Goal: Task Accomplishment & Management: Use online tool/utility

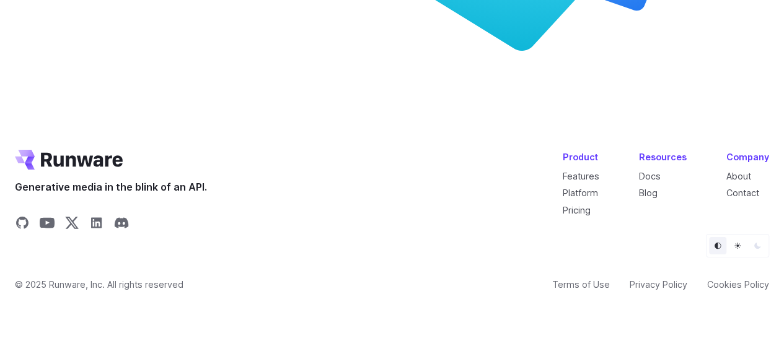
scroll to position [4822, 0]
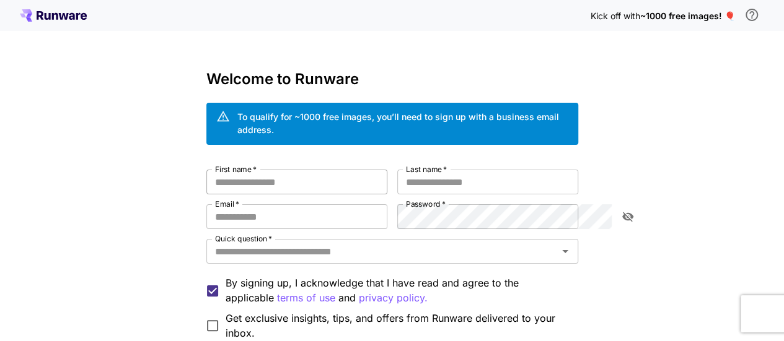
click at [286, 174] on input "First name   *" at bounding box center [296, 182] width 181 height 25
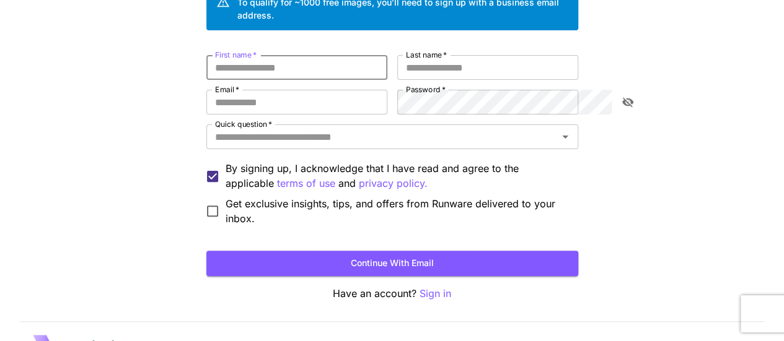
scroll to position [124, 0]
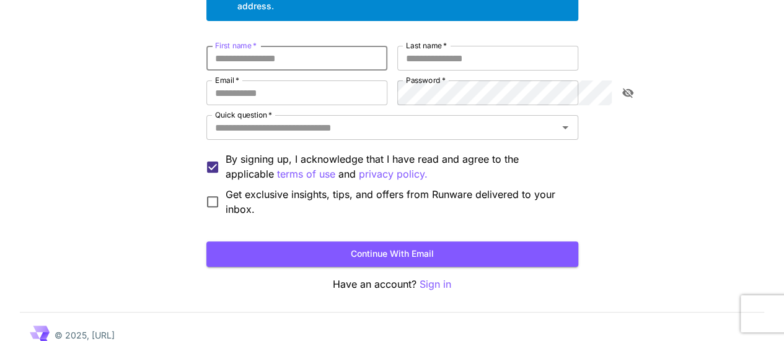
click at [240, 46] on input "First name   *" at bounding box center [296, 58] width 181 height 25
type input "********"
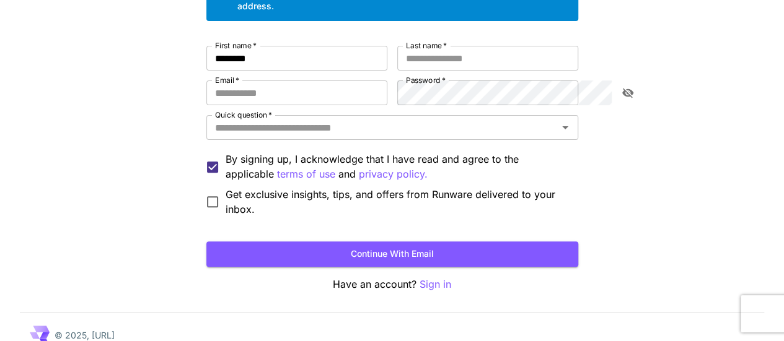
click at [419, 40] on label "Last name   *" at bounding box center [426, 45] width 41 height 11
click at [419, 46] on input "Last name   *" at bounding box center [487, 58] width 181 height 25
type input "******"
click at [268, 85] on input "Email   *" at bounding box center [296, 93] width 181 height 25
type input "**********"
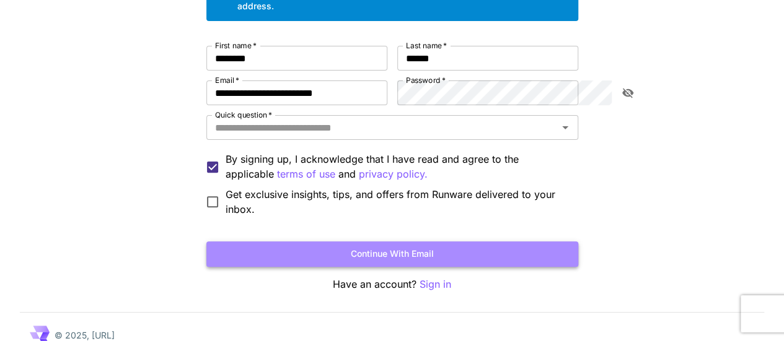
click at [442, 242] on button "Continue with email" at bounding box center [392, 254] width 372 height 25
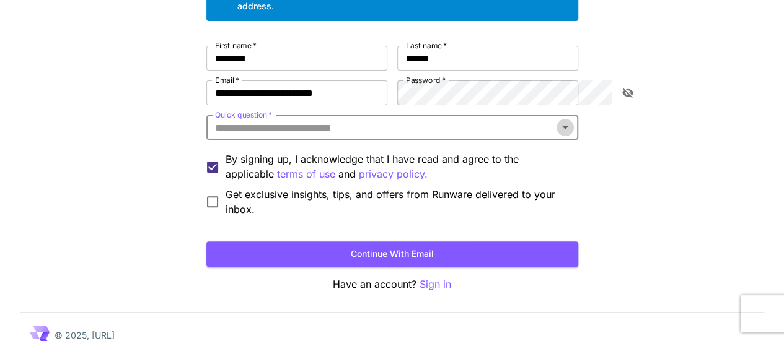
click at [572, 120] on icon "Open" at bounding box center [565, 127] width 15 height 15
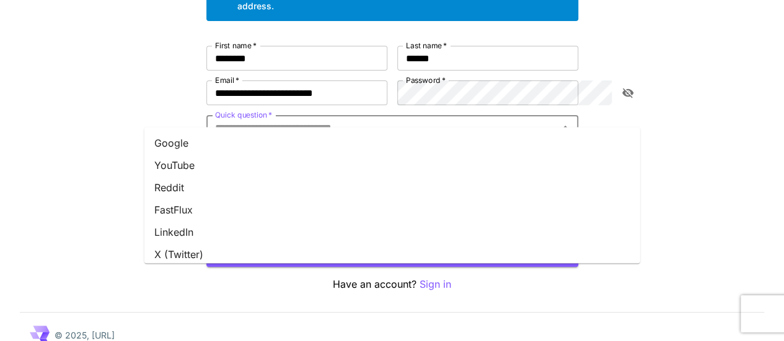
click at [176, 141] on li "Google" at bounding box center [392, 143] width 496 height 22
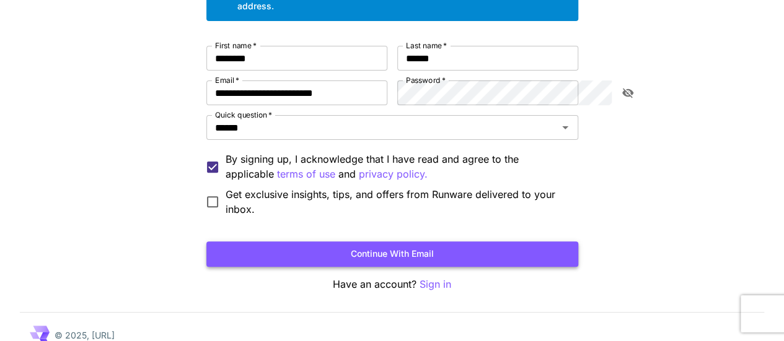
click at [443, 242] on button "Continue with email" at bounding box center [392, 254] width 372 height 25
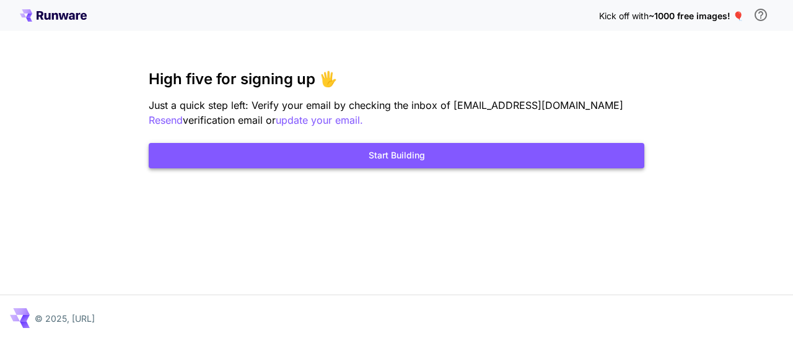
click at [395, 154] on button "Start Building" at bounding box center [397, 155] width 496 height 25
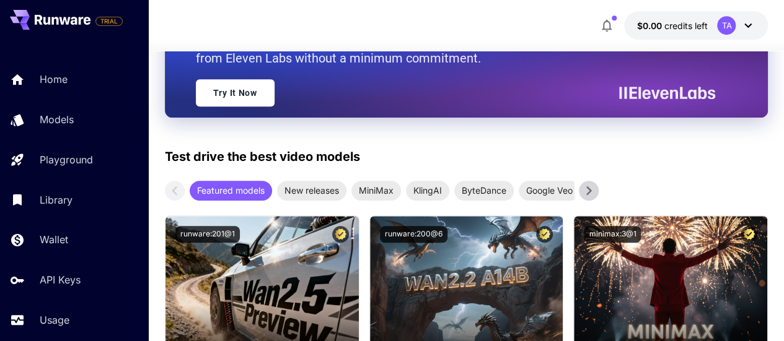
scroll to position [372, 0]
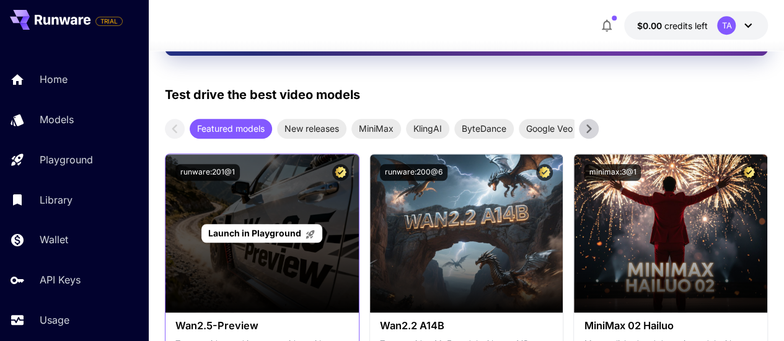
click at [305, 235] on icon at bounding box center [310, 234] width 11 height 11
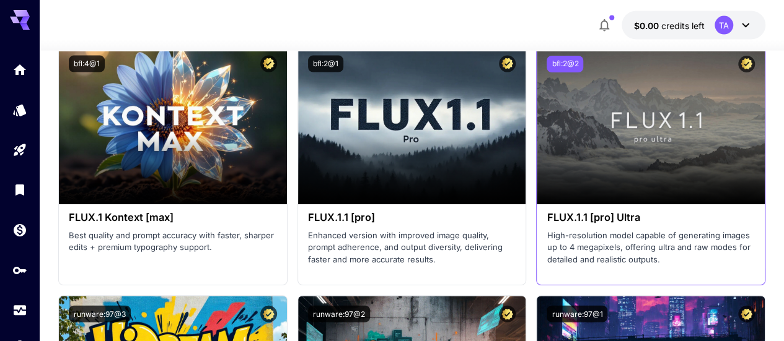
scroll to position [3655, 0]
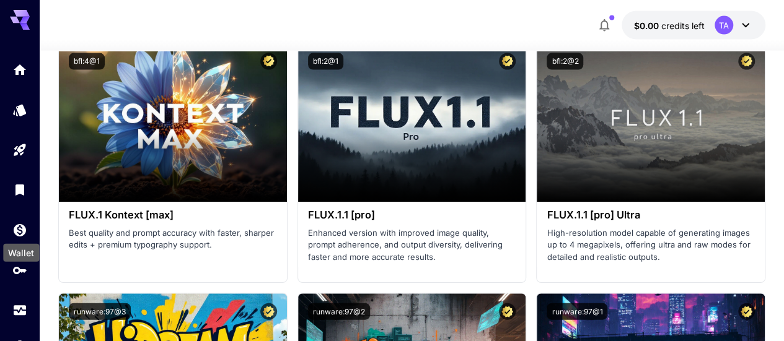
click at [24, 235] on div "Wallet" at bounding box center [21, 249] width 38 height 28
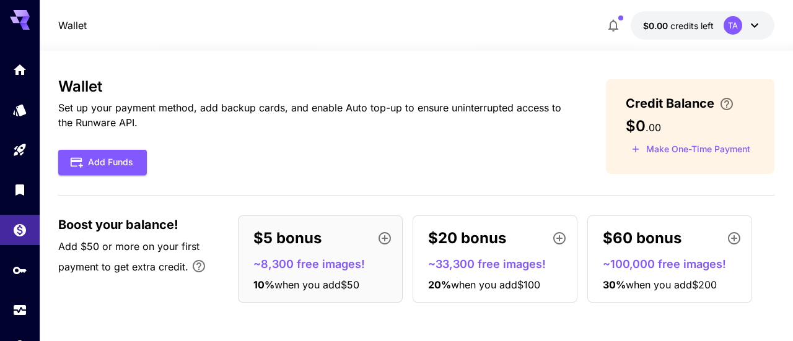
click at [752, 25] on icon at bounding box center [754, 25] width 15 height 15
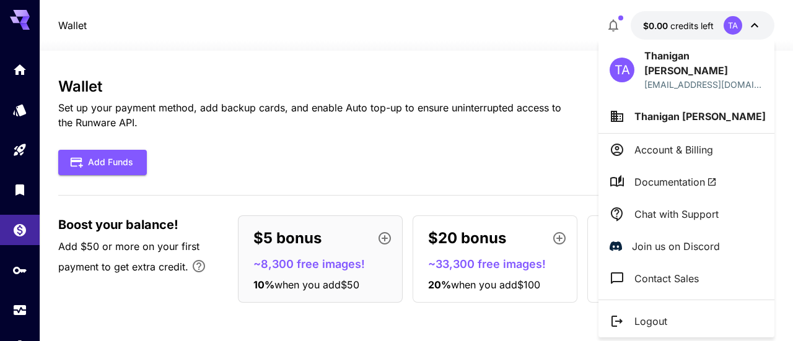
click at [705, 142] on p "Account & Billing" at bounding box center [673, 149] width 79 height 15
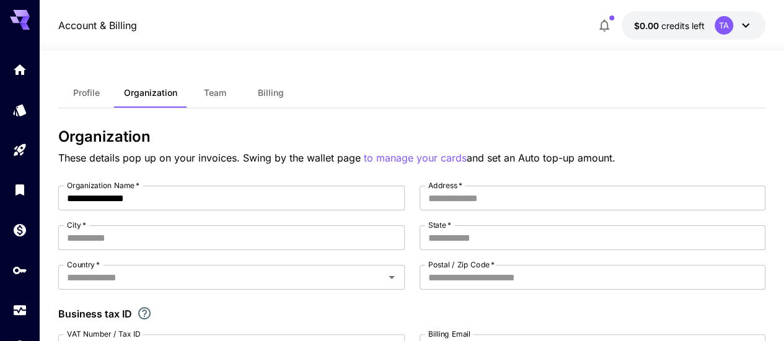
click at [746, 25] on icon at bounding box center [745, 26] width 7 height 4
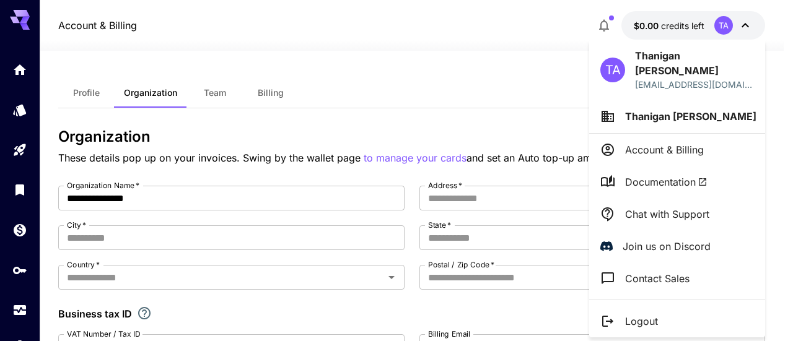
click at [22, 72] on div at bounding box center [396, 170] width 793 height 341
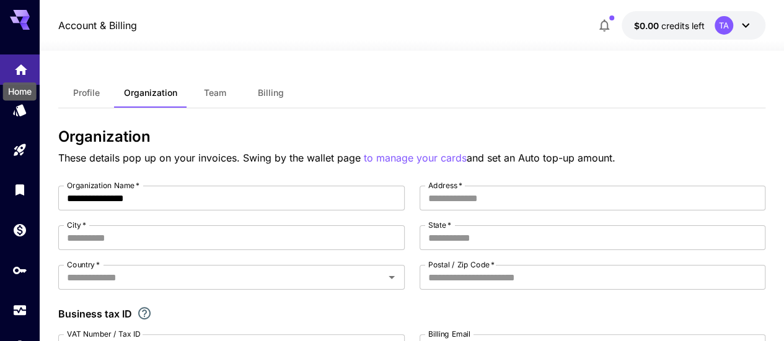
click at [22, 72] on icon "Home" at bounding box center [21, 66] width 15 height 15
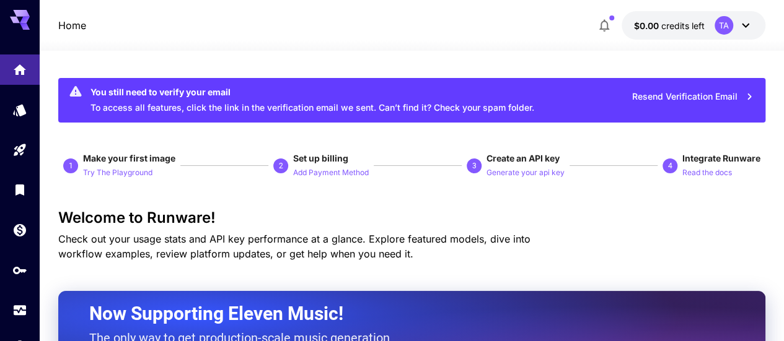
click at [548, 161] on span "Create an API key" at bounding box center [522, 158] width 73 height 11
click at [543, 172] on p "Generate your api key" at bounding box center [525, 173] width 78 height 12
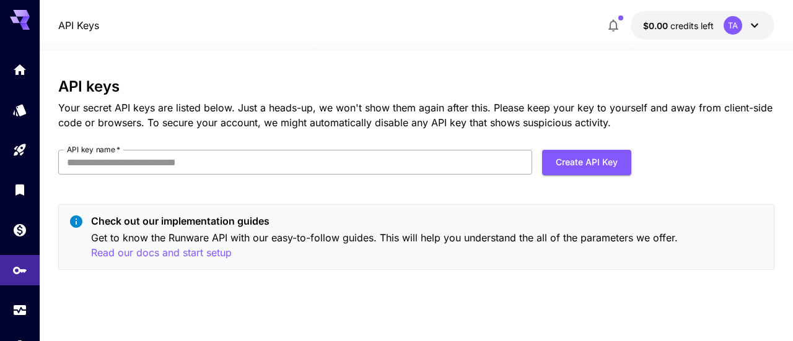
click at [204, 160] on input "API key name   *" at bounding box center [294, 162] width 473 height 25
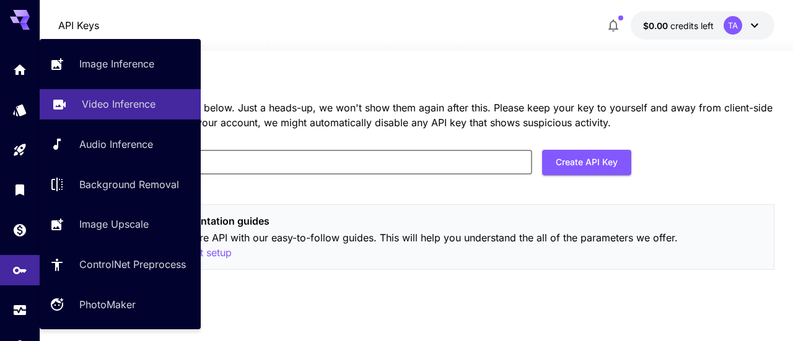
click at [108, 105] on p "Video Inference" at bounding box center [119, 104] width 74 height 15
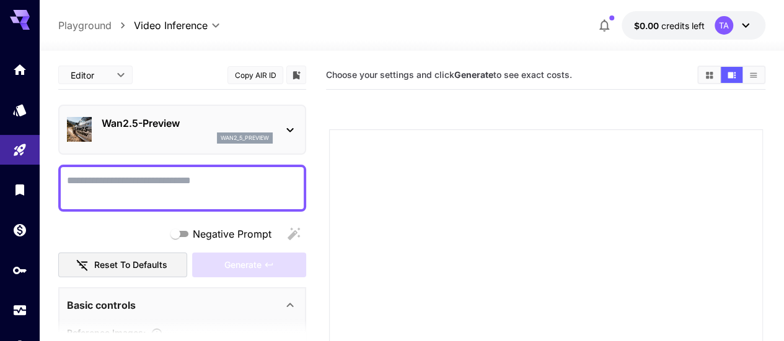
click at [150, 126] on p "Wan2.5-Preview" at bounding box center [187, 123] width 171 height 15
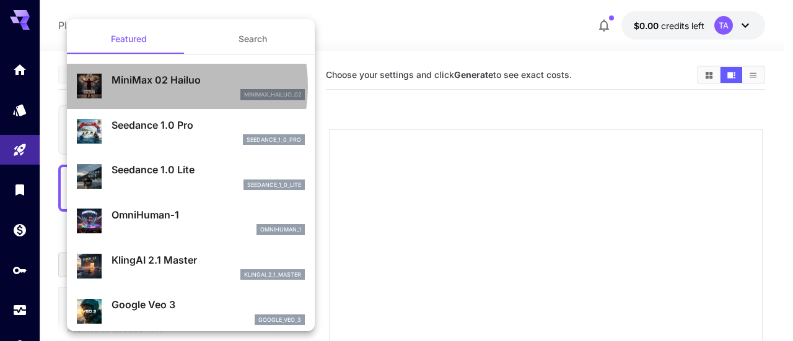
click at [149, 86] on p "MiniMax 02 Hailuo" at bounding box center [208, 79] width 193 height 15
type input "**********"
type input "***"
type input "*"
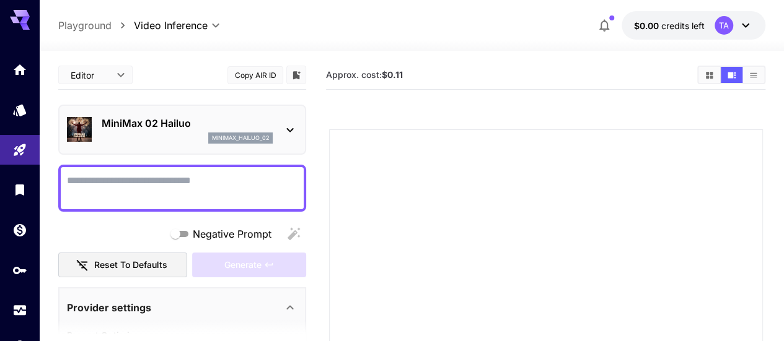
click at [89, 185] on textarea "Negative Prompt" at bounding box center [182, 188] width 230 height 30
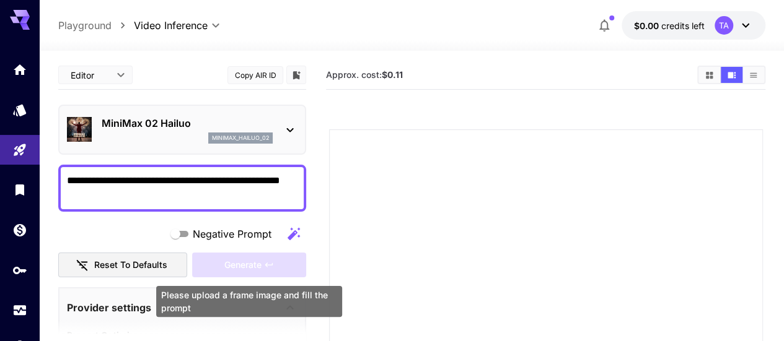
type textarea "**********"
click at [253, 263] on div "Generate" at bounding box center [249, 265] width 114 height 25
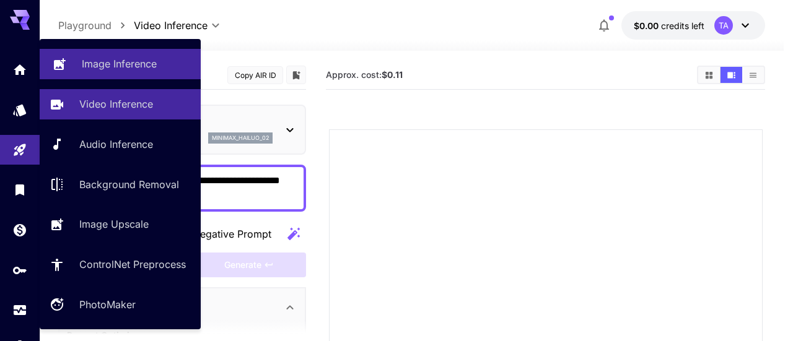
click at [123, 70] on p "Image Inference" at bounding box center [119, 63] width 75 height 15
type input "**********"
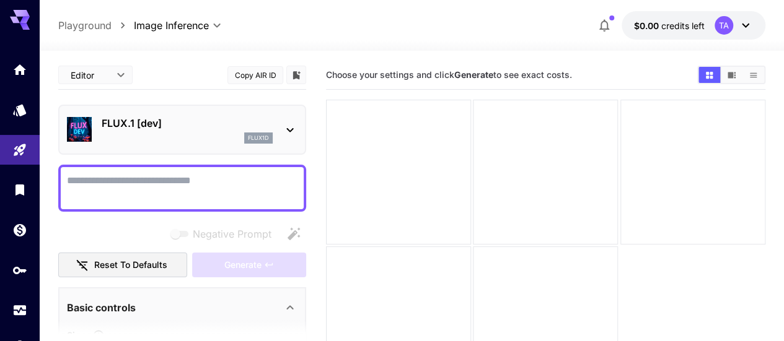
click at [239, 186] on textarea "Negative Prompt" at bounding box center [182, 188] width 230 height 30
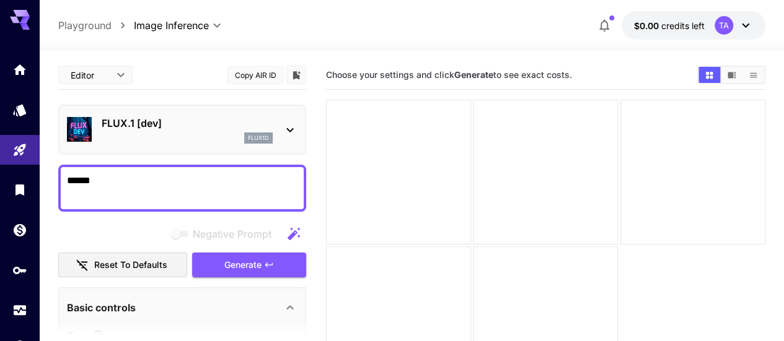
click at [237, 186] on textarea "*****" at bounding box center [182, 188] width 230 height 30
type textarea "**********"
click at [222, 274] on button "Generate" at bounding box center [249, 265] width 114 height 25
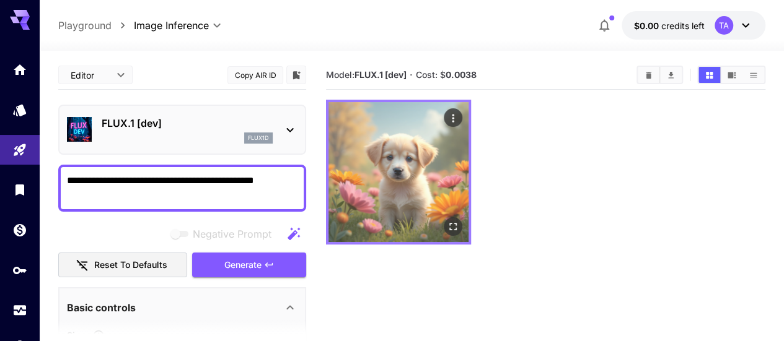
click at [373, 180] on img at bounding box center [398, 172] width 140 height 140
click at [447, 221] on icon "Open in fullscreen" at bounding box center [453, 227] width 12 height 12
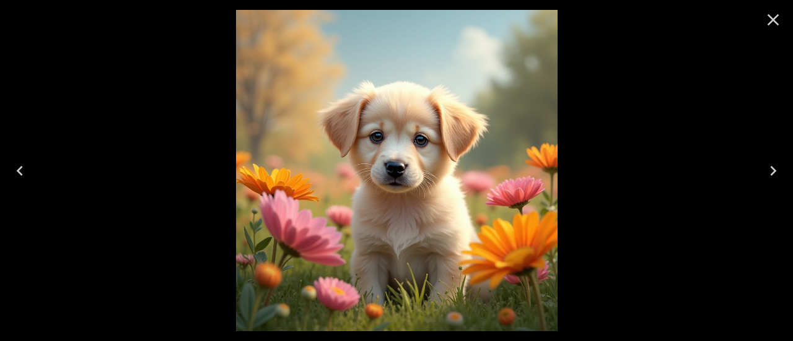
click at [766, 19] on icon "Close" at bounding box center [773, 20] width 20 height 20
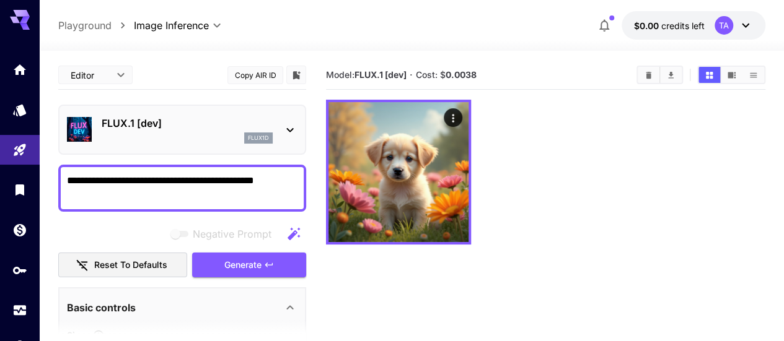
click at [289, 131] on icon at bounding box center [290, 130] width 15 height 15
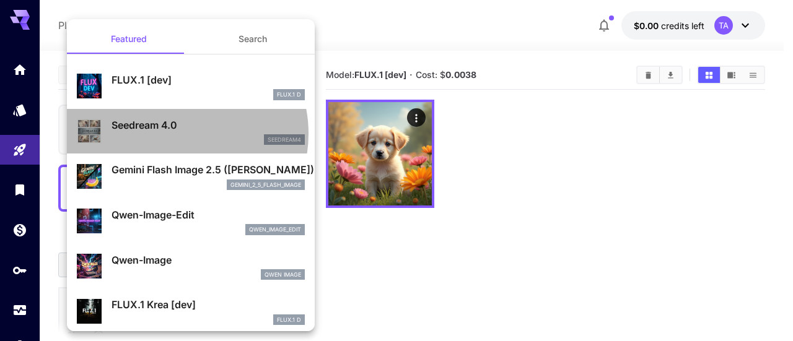
click at [173, 133] on div "Seedream 4.0 seedream4" at bounding box center [208, 132] width 193 height 28
type input "**********"
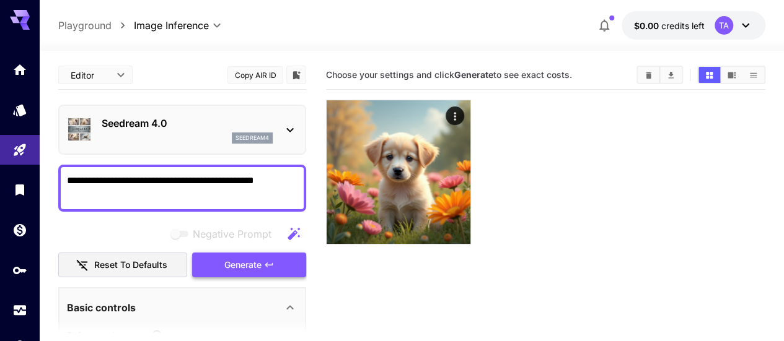
click at [210, 268] on button "Generate" at bounding box center [249, 265] width 114 height 25
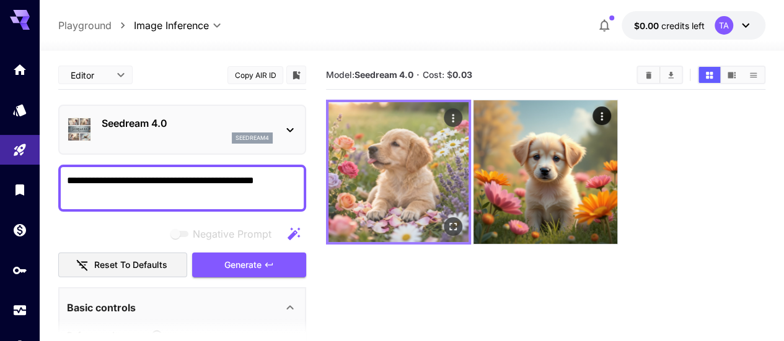
click at [362, 177] on img at bounding box center [398, 172] width 140 height 140
click at [449, 223] on icon "Open in fullscreen" at bounding box center [452, 226] width 7 height 7
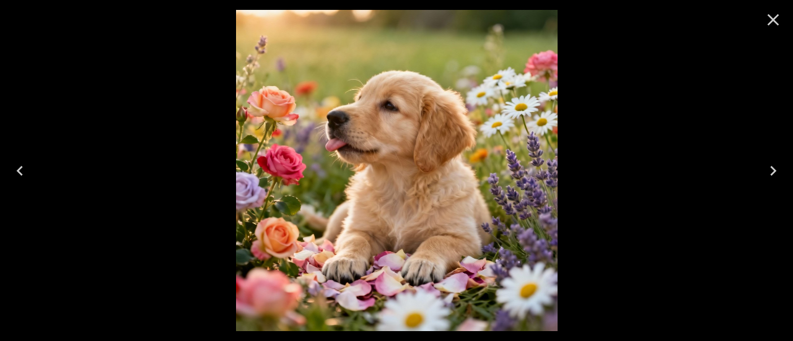
click at [19, 173] on icon "Previous" at bounding box center [20, 171] width 6 height 10
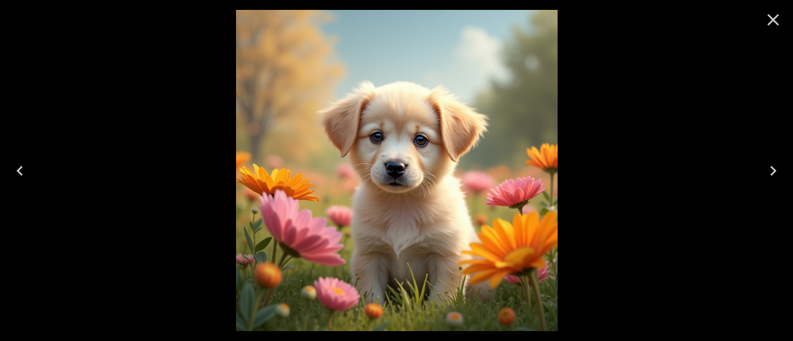
click at [777, 21] on icon "Close" at bounding box center [773, 20] width 20 height 20
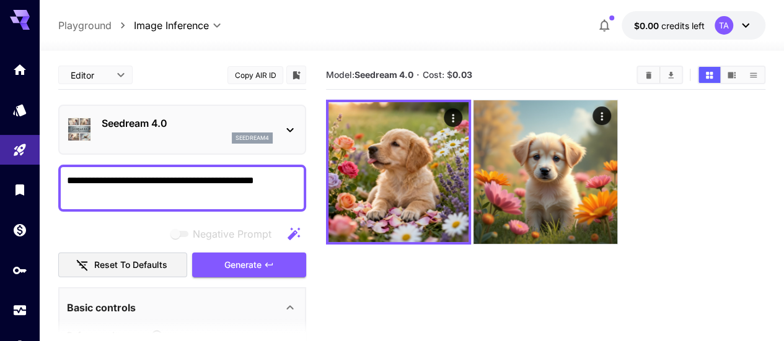
click at [290, 128] on icon at bounding box center [290, 130] width 15 height 15
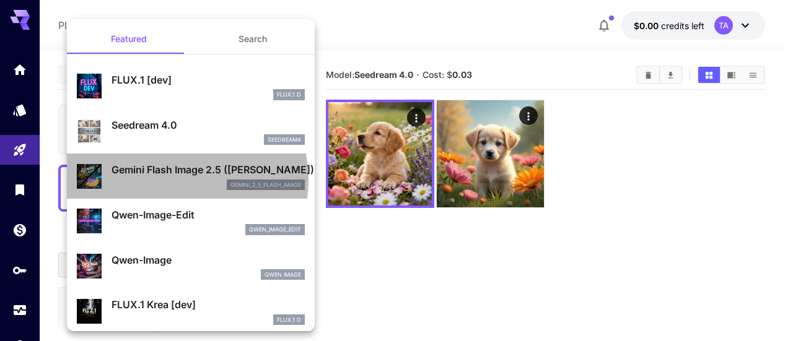
click at [176, 180] on div "gemini_2_5_flash_image" at bounding box center [208, 185] width 193 height 11
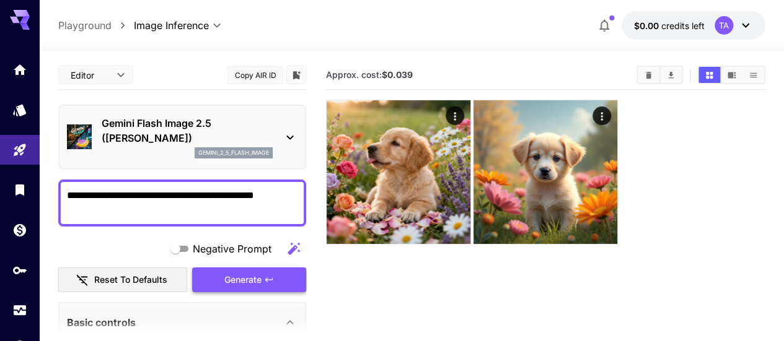
click at [236, 276] on span "Generate" at bounding box center [242, 280] width 37 height 15
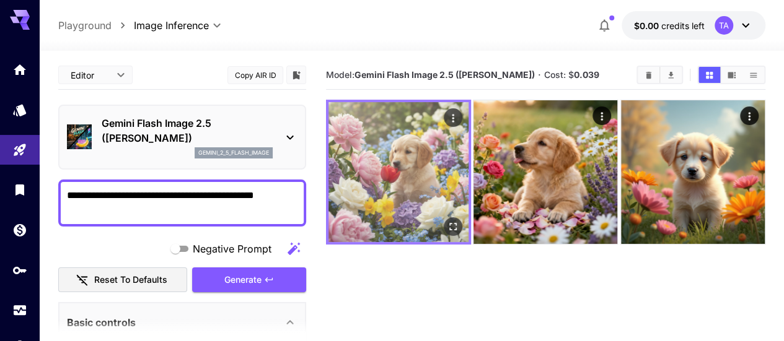
click at [395, 170] on img at bounding box center [398, 172] width 140 height 140
click at [447, 221] on icon "Open in fullscreen" at bounding box center [453, 227] width 12 height 12
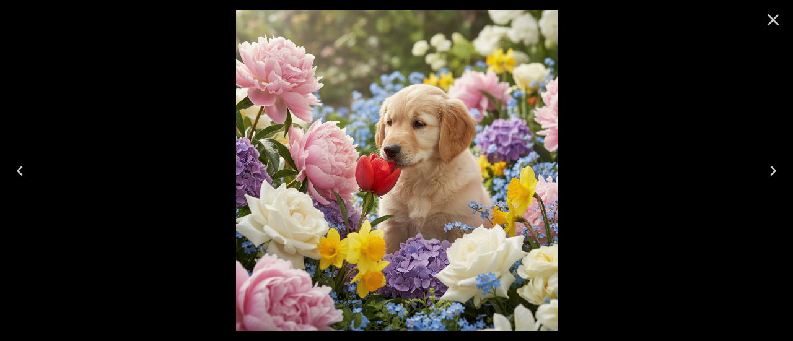
click at [777, 20] on icon "Close" at bounding box center [773, 20] width 20 height 20
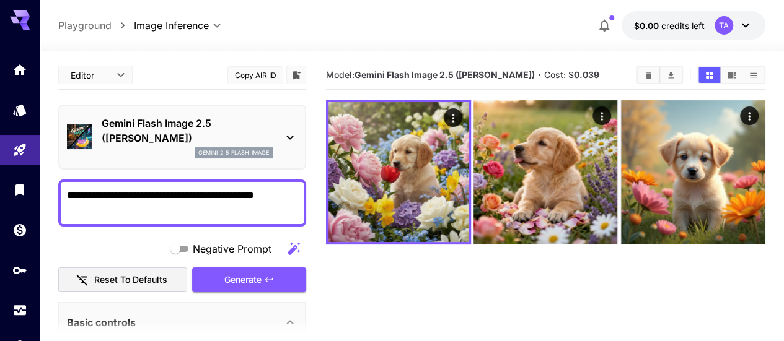
click at [289, 138] on icon at bounding box center [289, 138] width 7 height 4
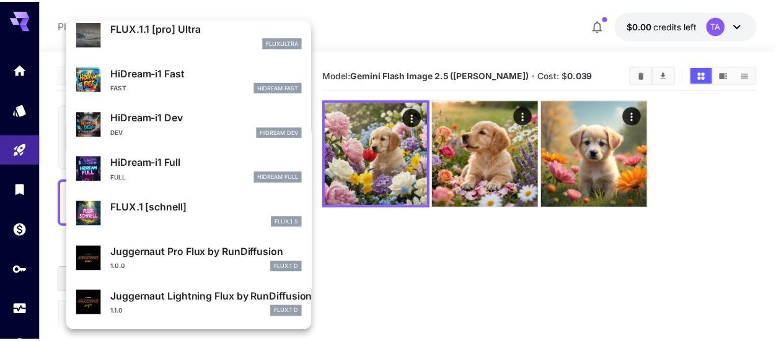
scroll to position [1002, 0]
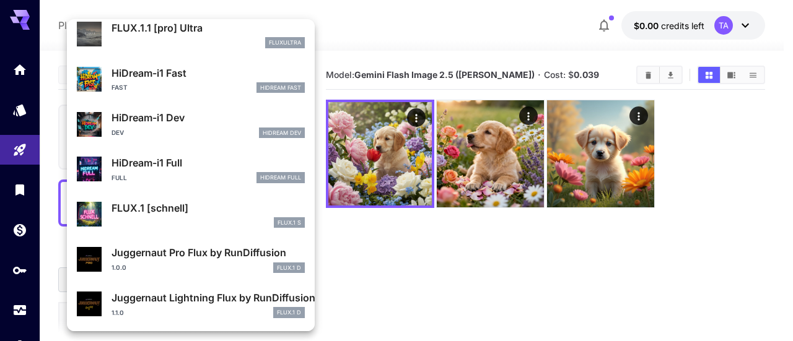
click at [166, 209] on p "FLUX.1 [schnell]" at bounding box center [208, 208] width 193 height 15
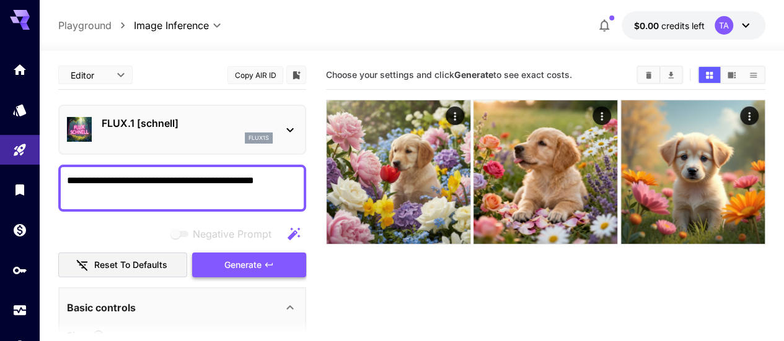
click at [255, 268] on span "Generate" at bounding box center [242, 265] width 37 height 15
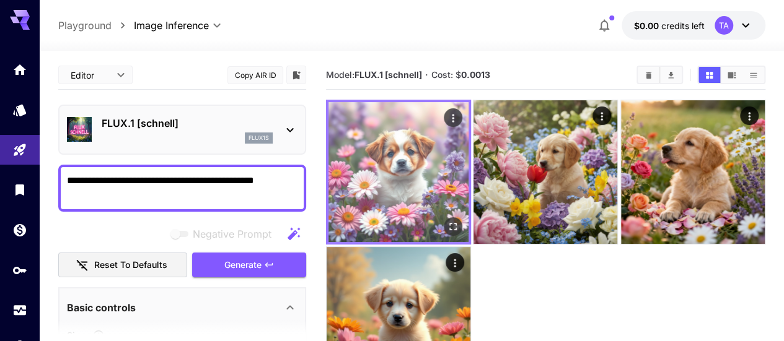
click at [372, 182] on img at bounding box center [398, 172] width 140 height 140
click at [377, 167] on img at bounding box center [398, 172] width 140 height 140
click at [449, 223] on icon "Open in fullscreen" at bounding box center [452, 226] width 7 height 7
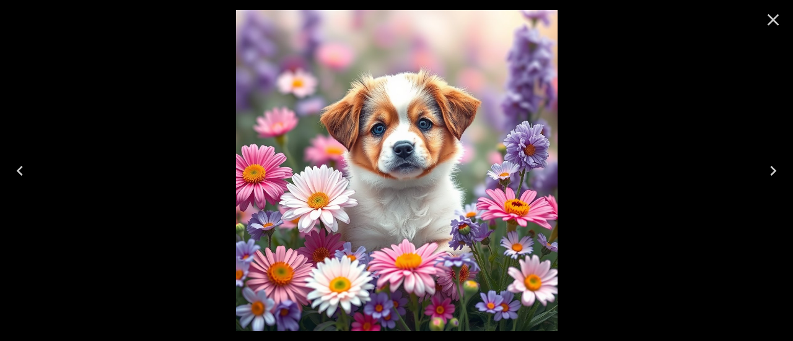
click at [768, 17] on icon "Close" at bounding box center [773, 20] width 20 height 20
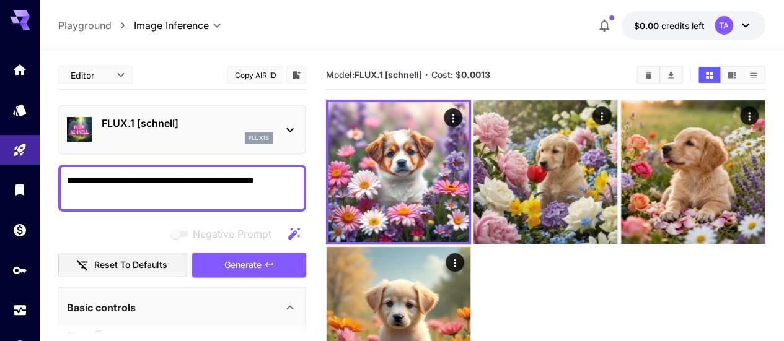
click at [289, 128] on icon at bounding box center [290, 130] width 15 height 15
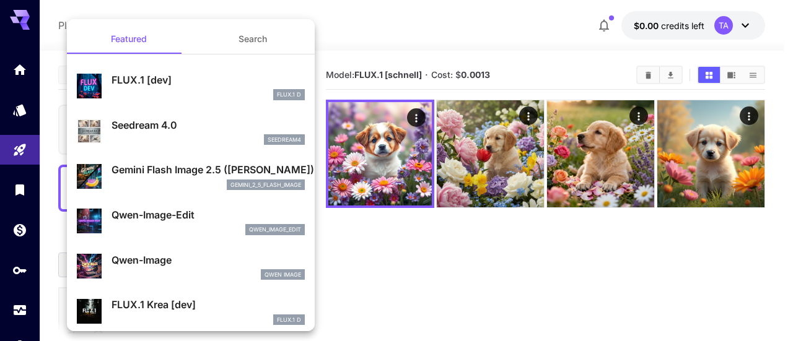
click at [169, 86] on p "FLUX.1 [dev]" at bounding box center [208, 79] width 193 height 15
type input "**"
type input "***"
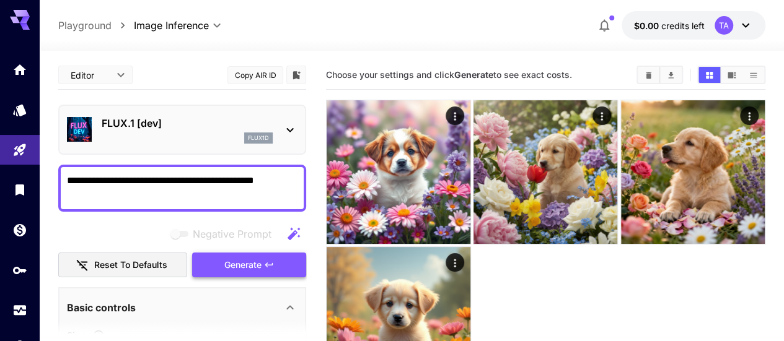
click at [240, 270] on span "Generate" at bounding box center [242, 265] width 37 height 15
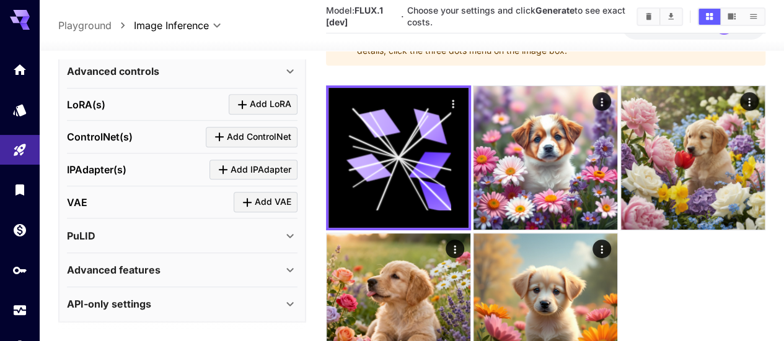
scroll to position [98, 0]
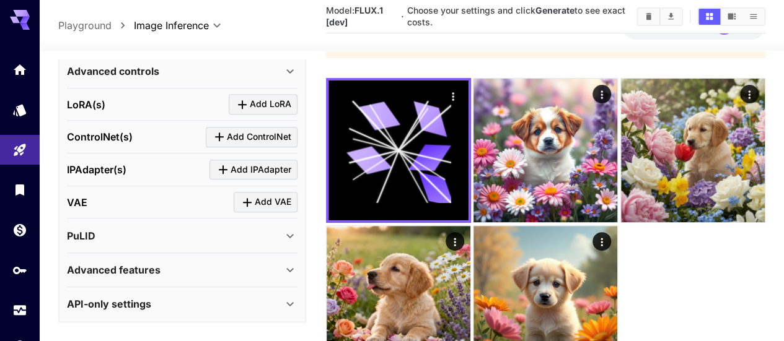
click at [247, 297] on div "API-only settings" at bounding box center [175, 304] width 216 height 15
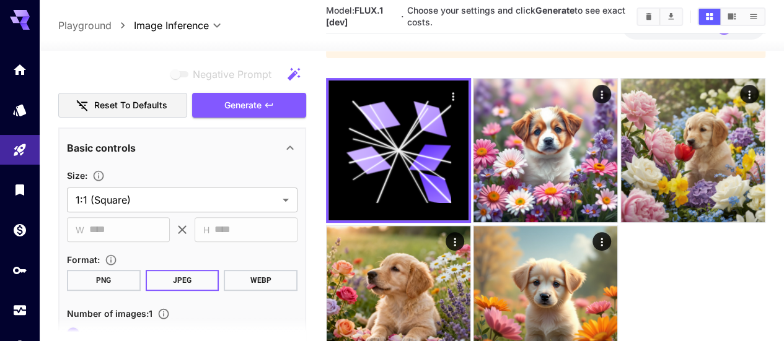
scroll to position [153, 0]
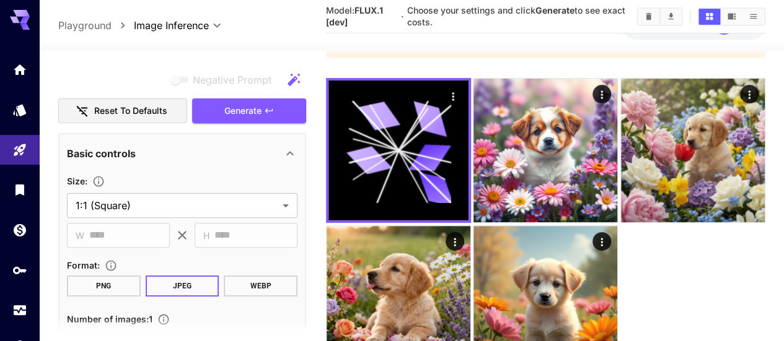
click at [261, 99] on button "Generate" at bounding box center [249, 111] width 114 height 25
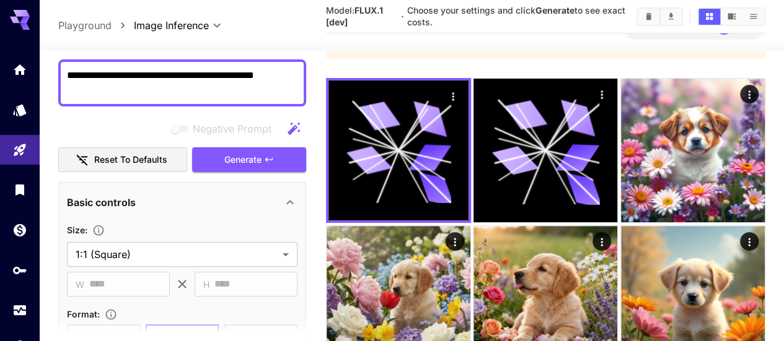
scroll to position [124, 0]
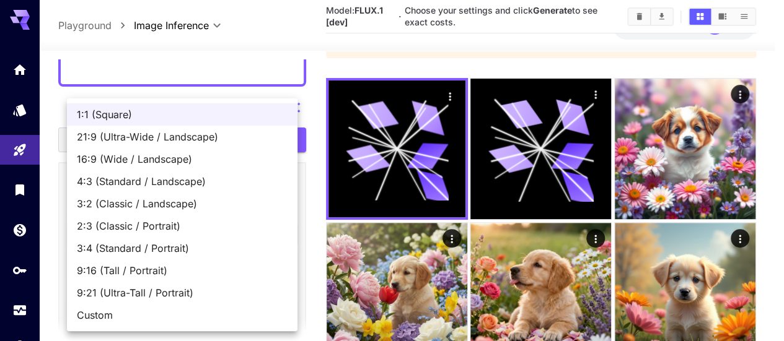
click at [292, 190] on body "**********" at bounding box center [392, 151] width 784 height 499
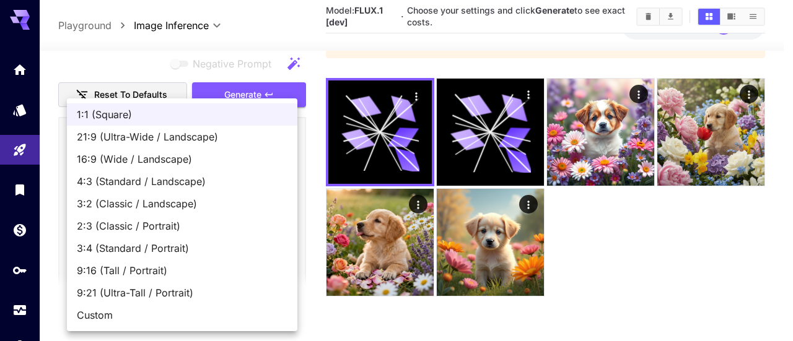
click at [141, 164] on span "16:9 (Wide / Landscape)" at bounding box center [182, 159] width 211 height 15
type input "**********"
type input "****"
type input "***"
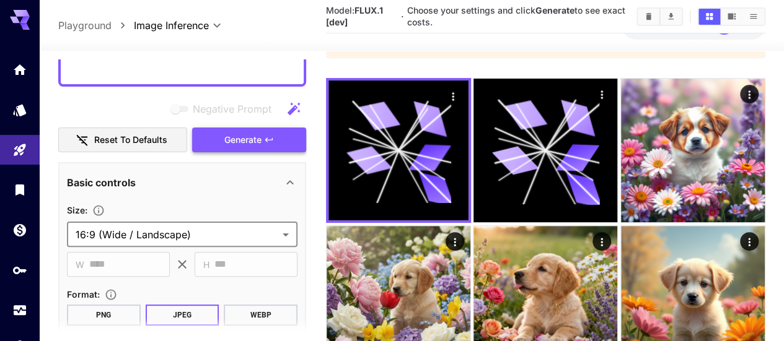
click at [253, 133] on span "Generate" at bounding box center [242, 140] width 37 height 15
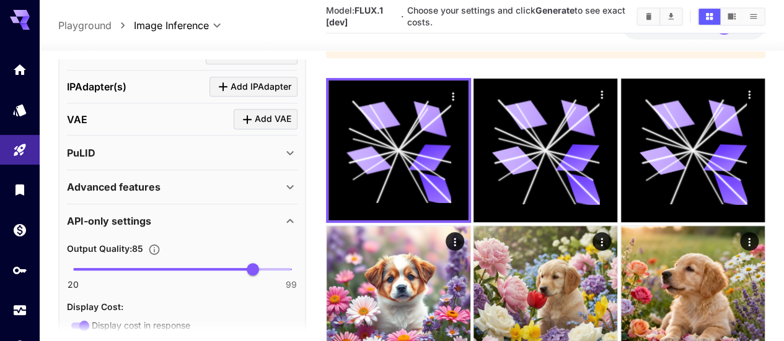
scroll to position [558, 0]
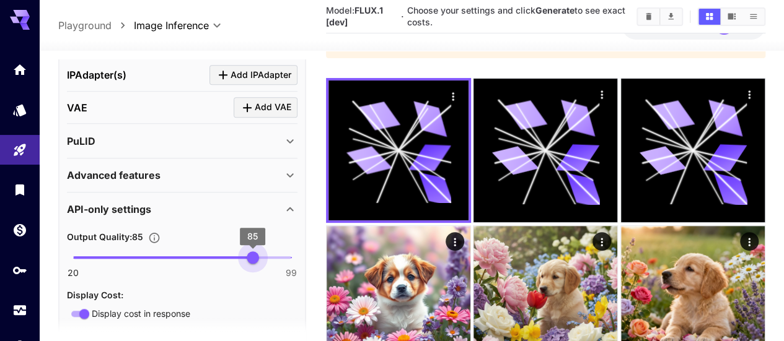
type input "**"
drag, startPoint x: 251, startPoint y: 210, endPoint x: 264, endPoint y: 209, distance: 13.0
click at [264, 252] on span "89" at bounding box center [263, 258] width 12 height 12
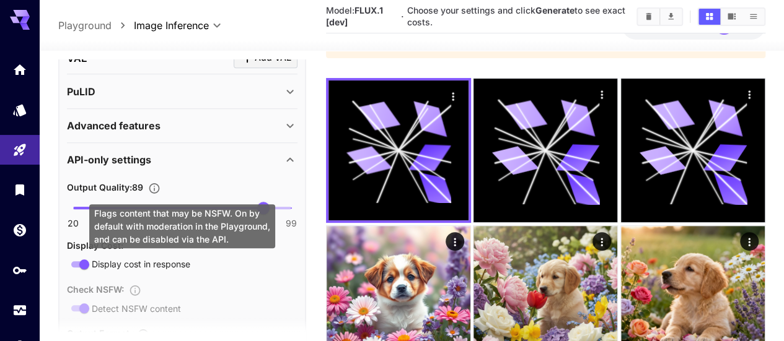
scroll to position [545, 0]
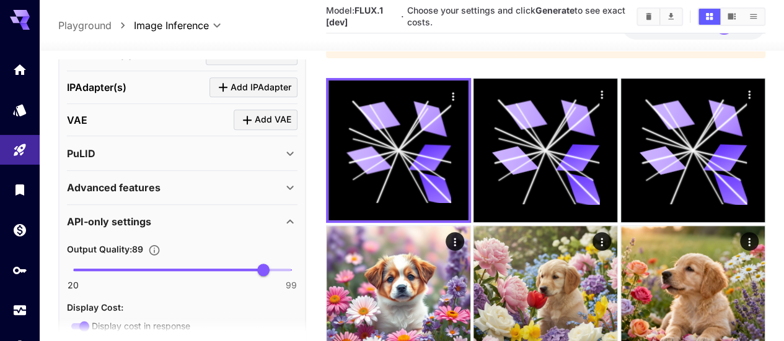
click at [291, 220] on icon at bounding box center [289, 222] width 7 height 4
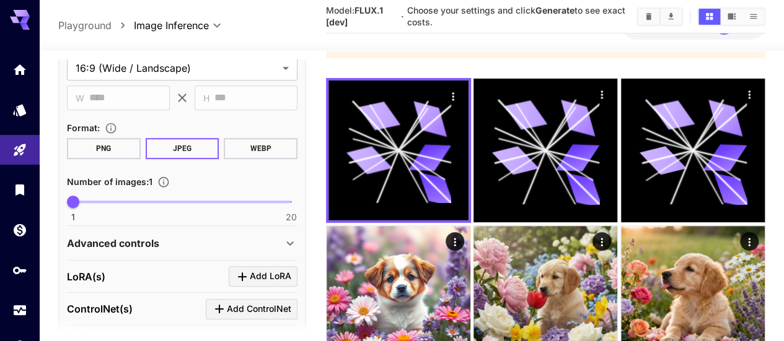
scroll to position [153, 0]
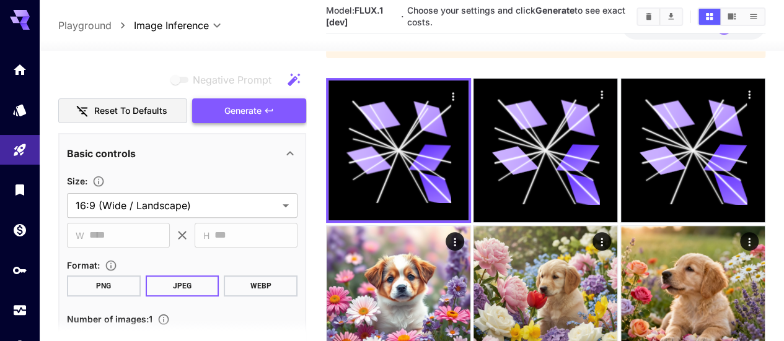
click at [280, 99] on button "Generate" at bounding box center [249, 111] width 114 height 25
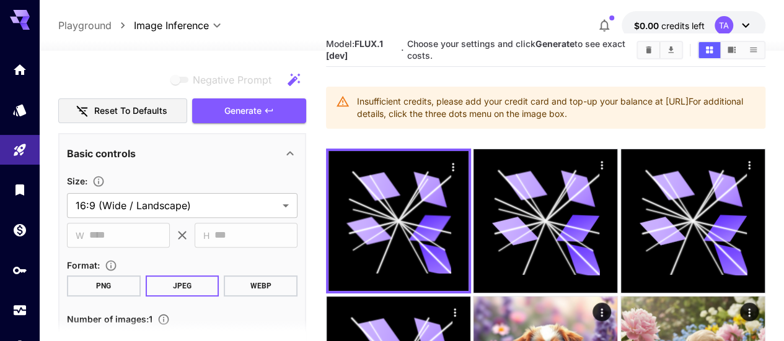
scroll to position [0, 0]
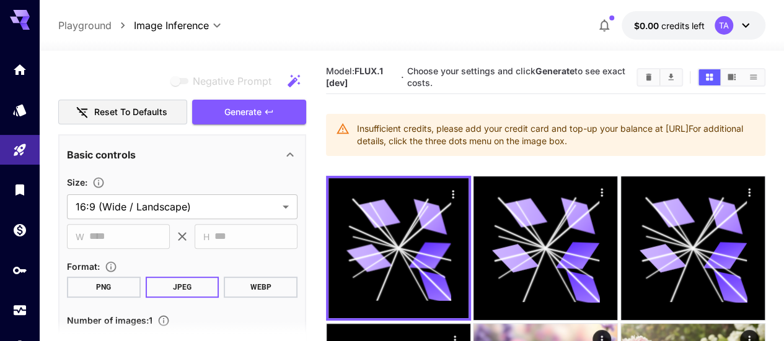
click at [110, 291] on button "PNG" at bounding box center [104, 287] width 74 height 21
click at [269, 111] on icon "button" at bounding box center [268, 112] width 7 height 4
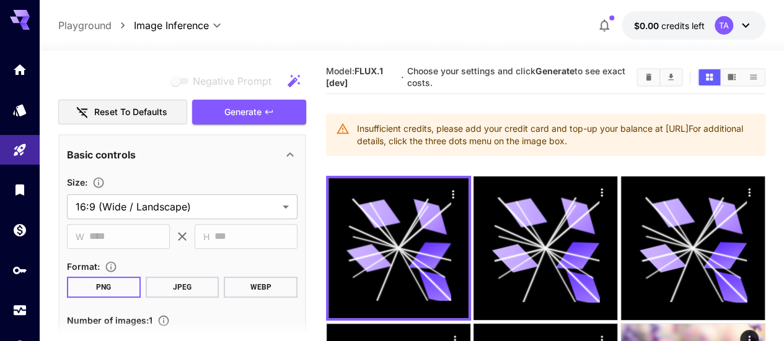
click at [628, 138] on div "Insufficient credits, please add your credit card and top-up your balance at ht…" at bounding box center [556, 135] width 398 height 35
click at [455, 146] on div "Insufficient credits, please add your credit card and top-up your balance at ht…" at bounding box center [556, 135] width 398 height 35
click at [15, 108] on icon "Models" at bounding box center [21, 106] width 15 height 15
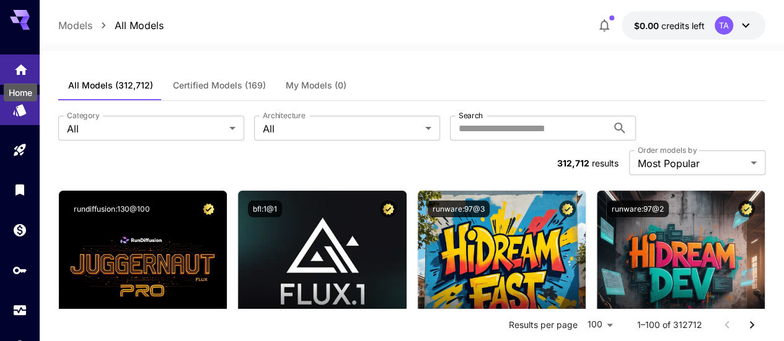
click at [17, 72] on icon "Home" at bounding box center [21, 66] width 15 height 15
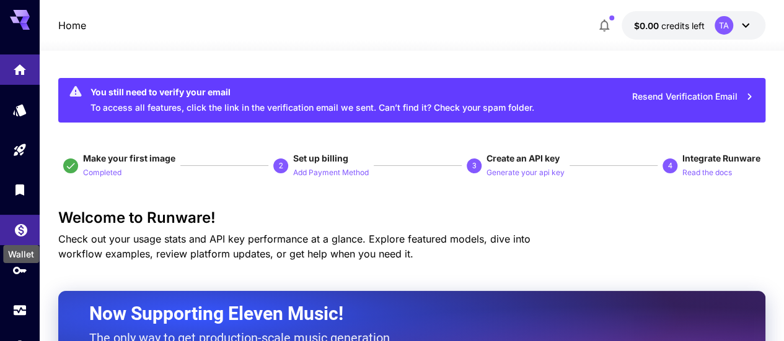
click at [19, 230] on icon "Wallet" at bounding box center [21, 226] width 15 height 15
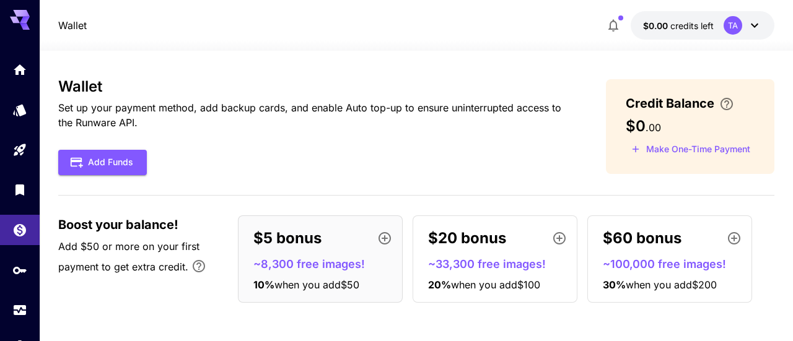
click at [756, 28] on icon at bounding box center [754, 25] width 15 height 15
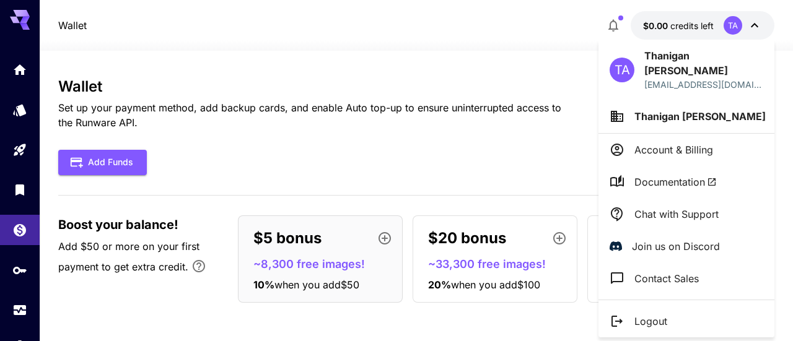
click at [706, 142] on p "Account & Billing" at bounding box center [673, 149] width 79 height 15
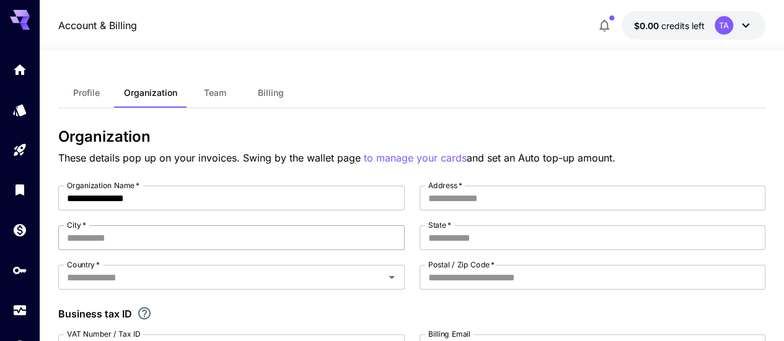
click at [255, 243] on input "City   *" at bounding box center [231, 238] width 346 height 25
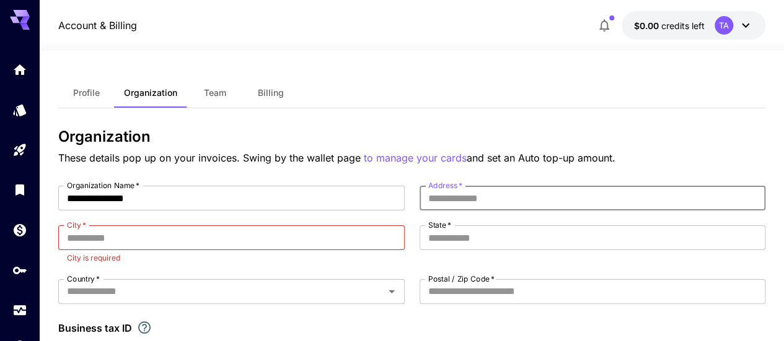
click at [454, 194] on input "Address   *" at bounding box center [592, 198] width 346 height 25
type input "**********"
click at [273, 230] on input "City   *" at bounding box center [231, 238] width 346 height 25
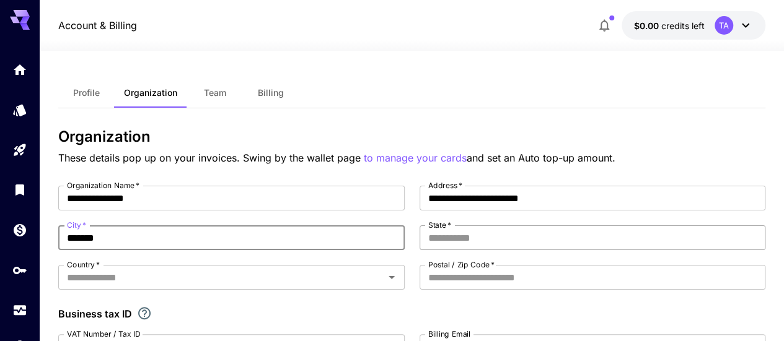
type input "*******"
click at [480, 245] on input "State   *" at bounding box center [592, 238] width 346 height 25
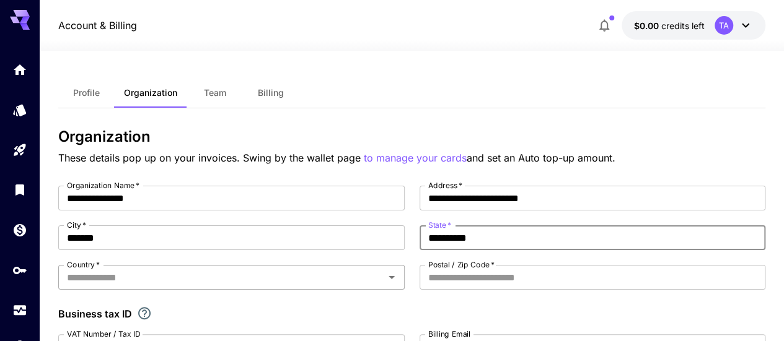
type input "**********"
click at [230, 269] on input "Country   *" at bounding box center [221, 277] width 318 height 17
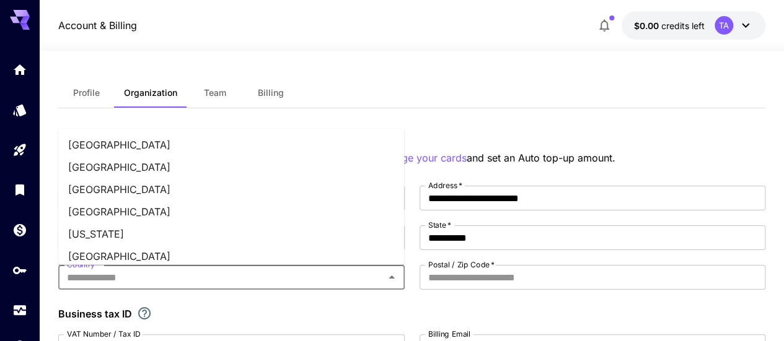
type input "*****"
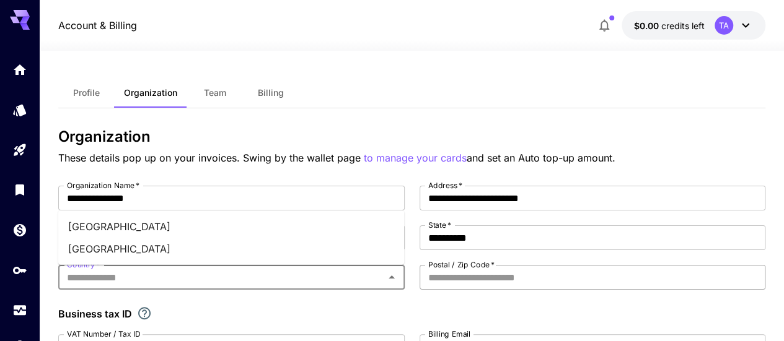
click at [472, 282] on input "Postal / Zip Code   *" at bounding box center [592, 277] width 346 height 25
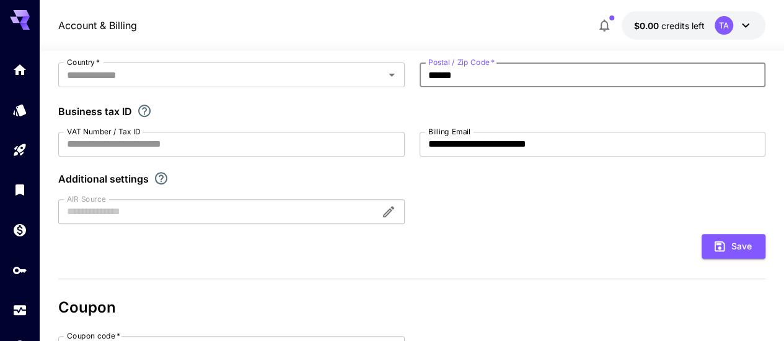
scroll to position [228, 0]
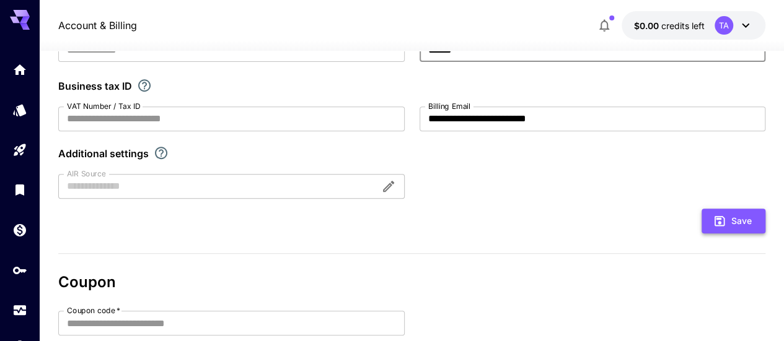
type input "******"
click at [742, 231] on button "Save" at bounding box center [733, 221] width 64 height 25
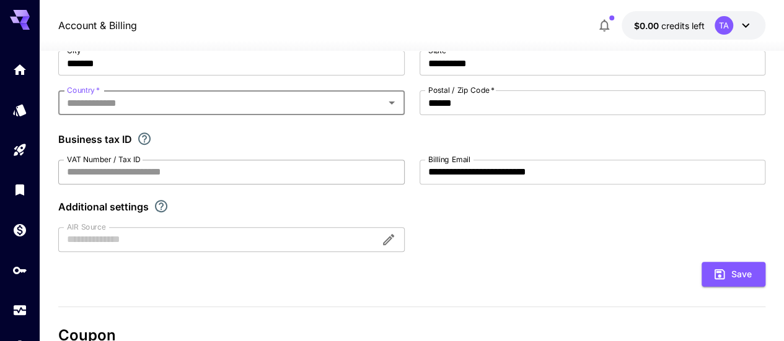
scroll to position [104, 0]
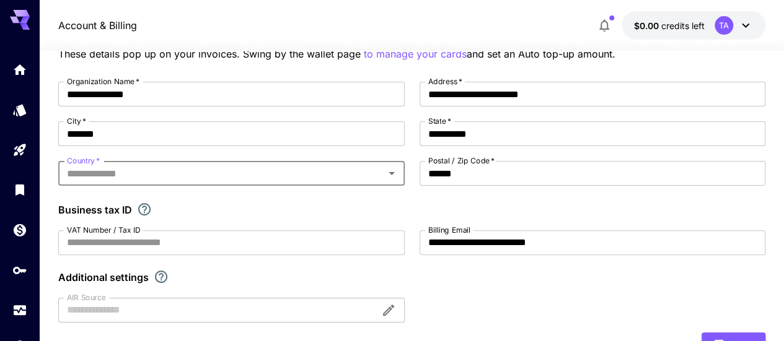
click at [130, 174] on input "Country   *" at bounding box center [221, 173] width 318 height 17
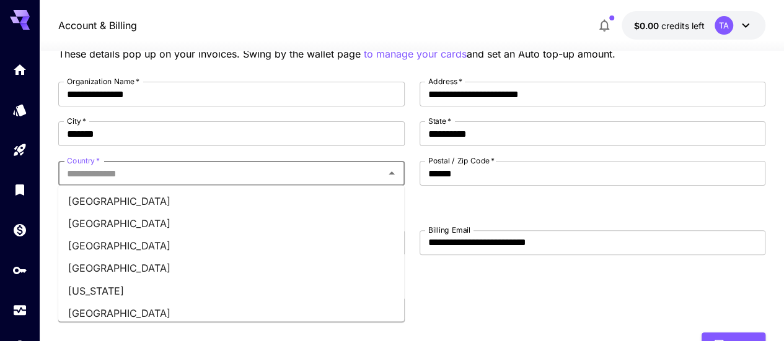
type input "*****"
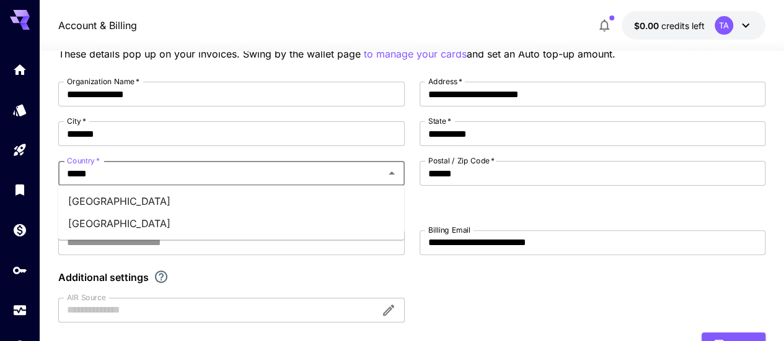
click at [79, 225] on li "India" at bounding box center [231, 224] width 346 height 22
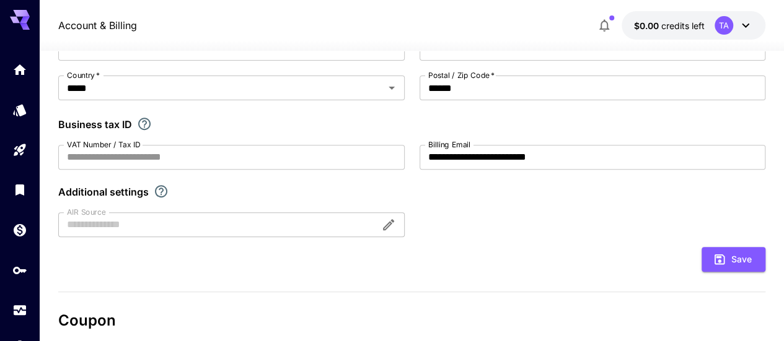
scroll to position [228, 0]
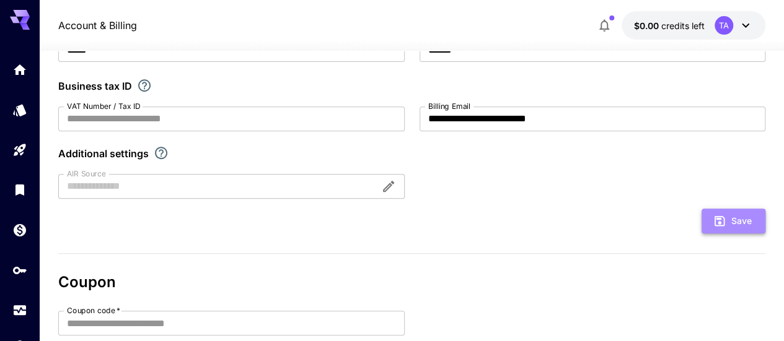
click at [728, 224] on button "Save" at bounding box center [733, 221] width 64 height 25
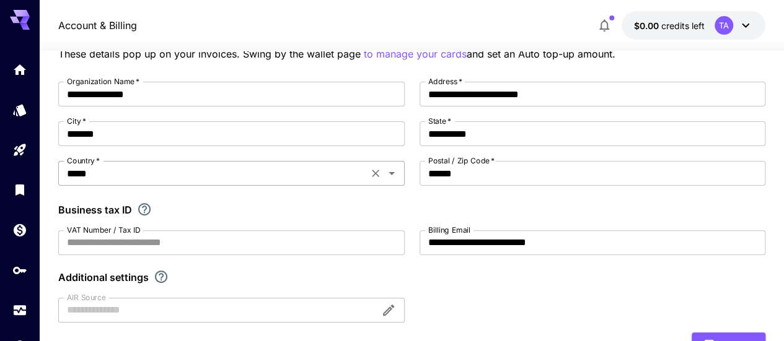
scroll to position [0, 0]
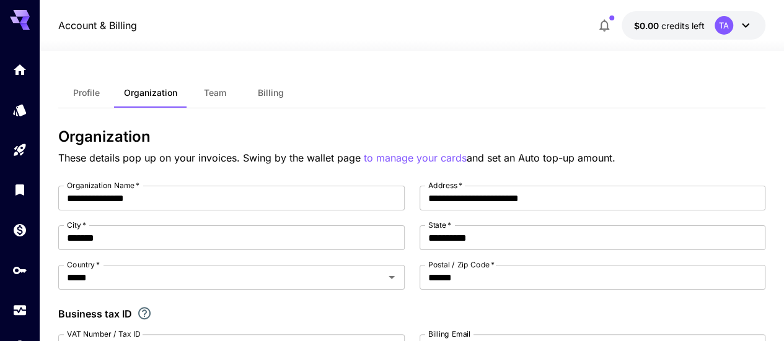
click at [747, 20] on icon at bounding box center [745, 25] width 15 height 15
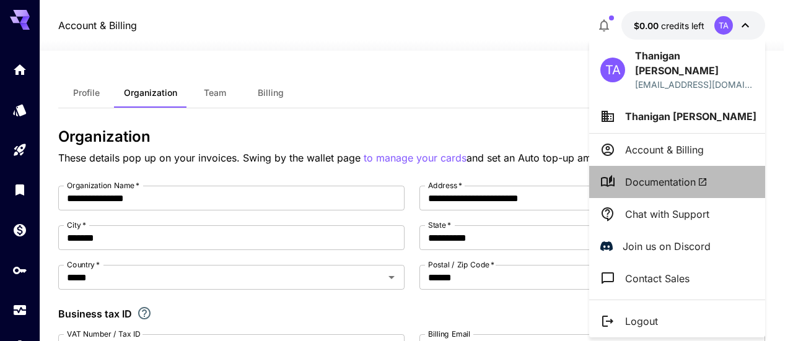
click at [681, 175] on span "Documentation" at bounding box center [666, 182] width 82 height 15
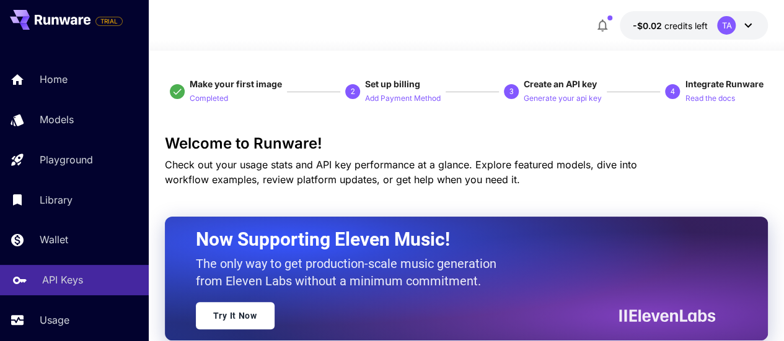
click at [82, 286] on p "API Keys" at bounding box center [62, 280] width 41 height 15
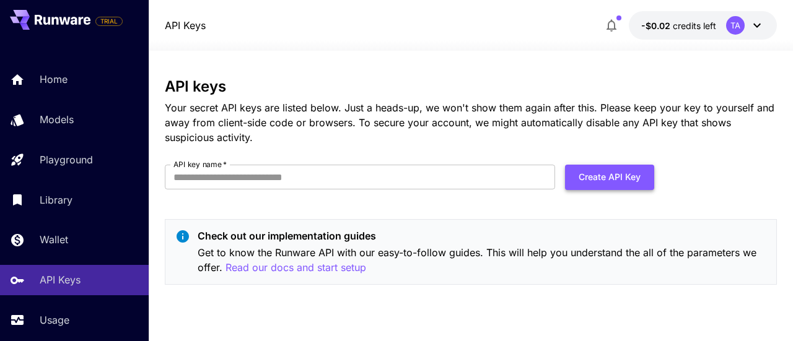
click at [606, 189] on button "Create API Key" at bounding box center [609, 177] width 89 height 25
click at [602, 180] on button "Create API Key" at bounding box center [609, 177] width 89 height 25
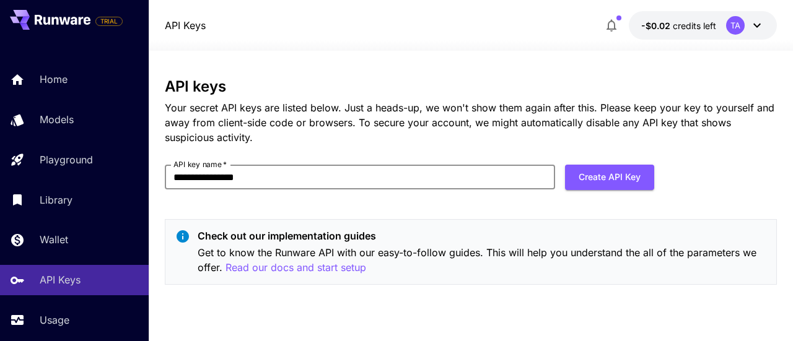
click at [209, 177] on input "**********" at bounding box center [360, 177] width 390 height 25
type input "**********"
click at [608, 176] on button "Create API Key" at bounding box center [609, 177] width 89 height 25
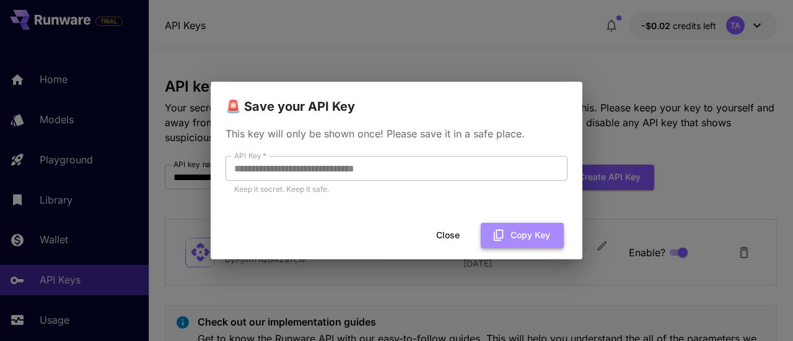
click at [512, 242] on button "Copy Key" at bounding box center [522, 235] width 83 height 25
click at [446, 239] on button "Close" at bounding box center [448, 235] width 56 height 25
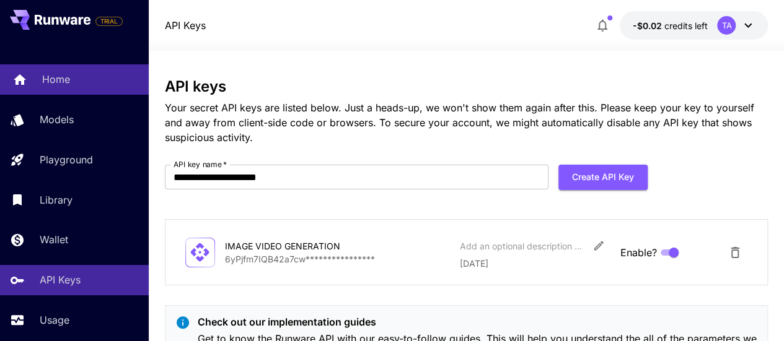
click at [73, 86] on div "Home" at bounding box center [90, 79] width 97 height 15
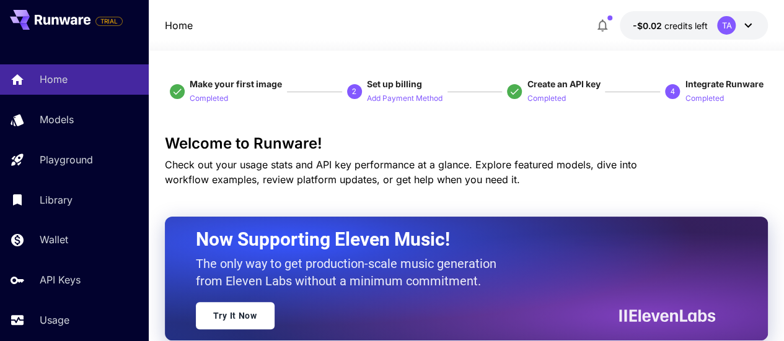
click at [390, 90] on span "Set up billing" at bounding box center [405, 84] width 76 height 12
click at [390, 105] on button "Add Payment Method" at bounding box center [405, 97] width 76 height 15
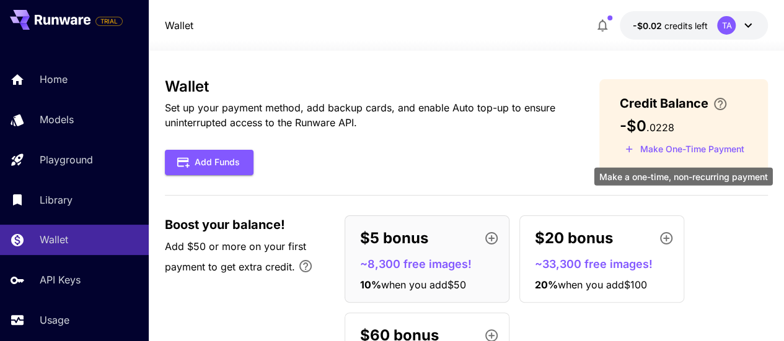
click at [684, 150] on button "Make One-Time Payment" at bounding box center [684, 149] width 130 height 19
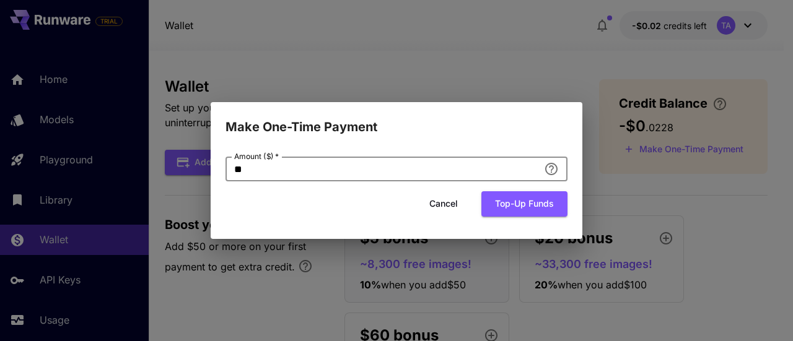
drag, startPoint x: 248, startPoint y: 173, endPoint x: 223, endPoint y: 172, distance: 25.4
click at [223, 172] on div "Amount ($)   * ** Amount ($)   * Cancel Top-up funds" at bounding box center [397, 188] width 372 height 102
click at [504, 220] on div "Amount ($)   * ** Amount ($)   * Cancel Top-up funds" at bounding box center [397, 192] width 342 height 70
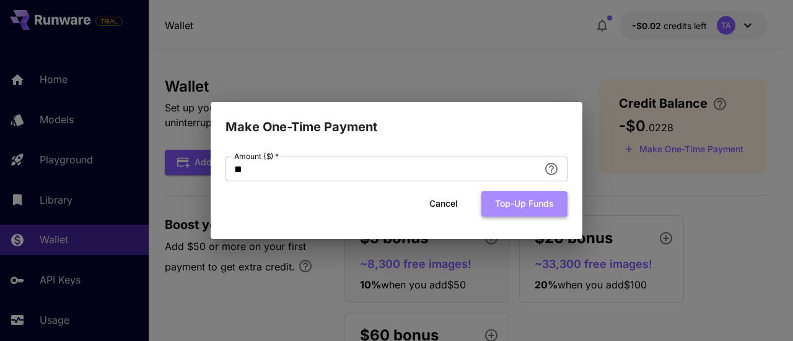
click at [513, 208] on button "Top-up funds" at bounding box center [524, 203] width 86 height 25
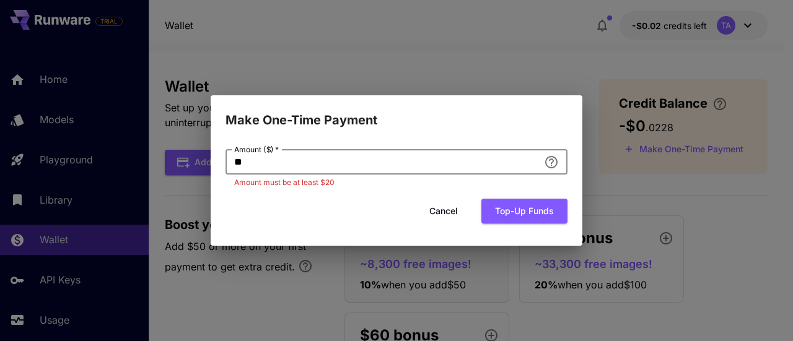
drag, startPoint x: 269, startPoint y: 167, endPoint x: 217, endPoint y: 158, distance: 52.8
click at [217, 158] on div "Amount ($)   * ** Amount ($)   * Amount must be at least $20 Cancel Top-up funds" at bounding box center [397, 188] width 372 height 116
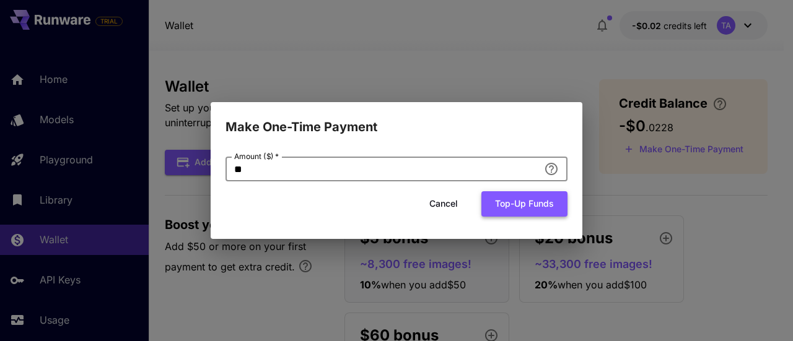
type input "**"
click at [504, 210] on button "Top-up funds" at bounding box center [524, 203] width 86 height 25
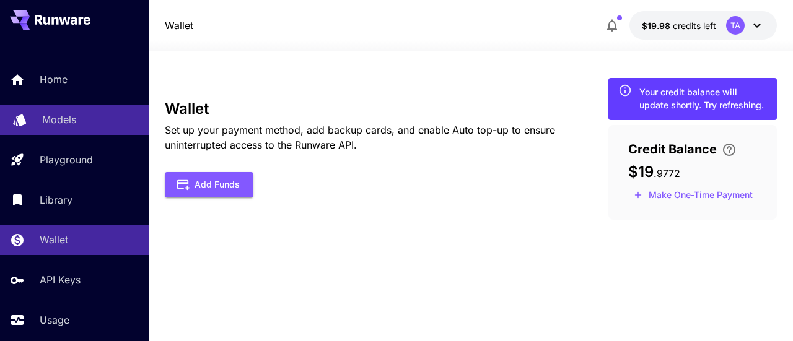
click at [61, 128] on link "Models" at bounding box center [74, 120] width 149 height 30
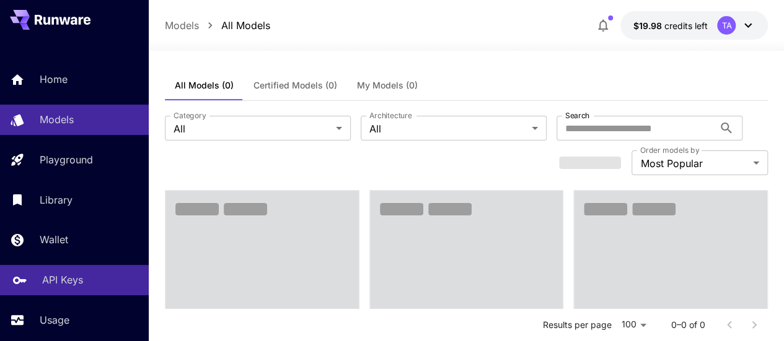
click at [69, 293] on link "API Keys" at bounding box center [74, 280] width 149 height 30
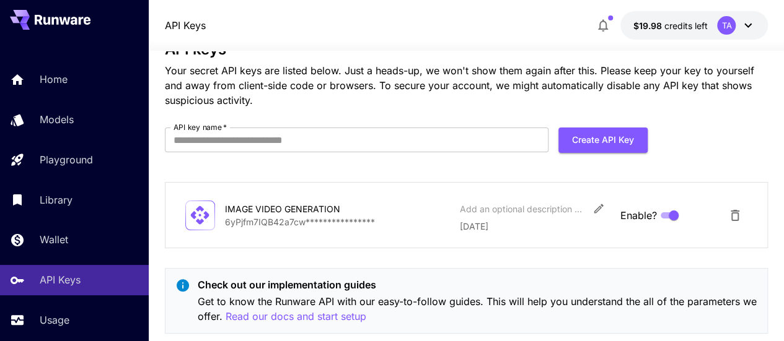
scroll to position [66, 0]
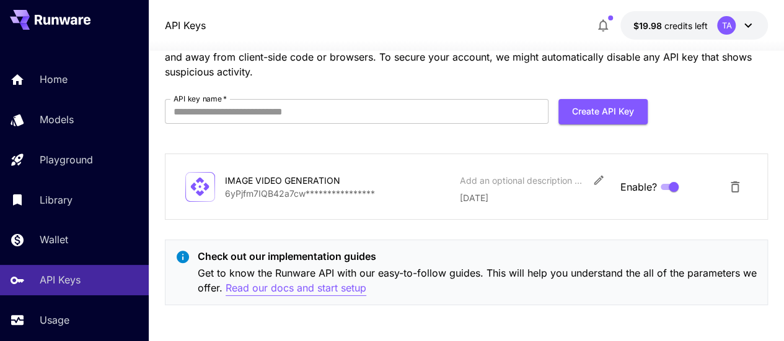
click at [297, 287] on p "Read our docs and start setup" at bounding box center [296, 288] width 141 height 15
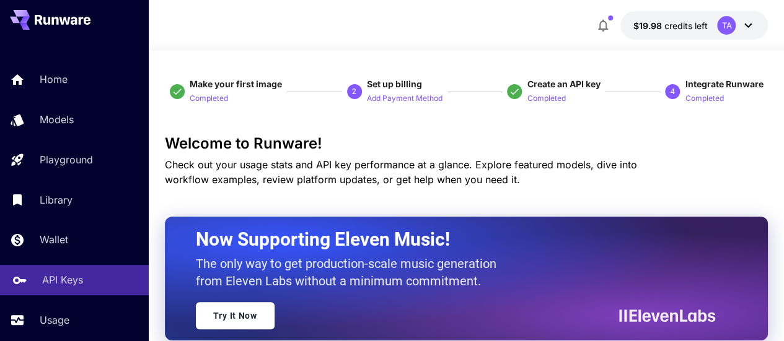
click at [64, 276] on p "API Keys" at bounding box center [62, 280] width 41 height 15
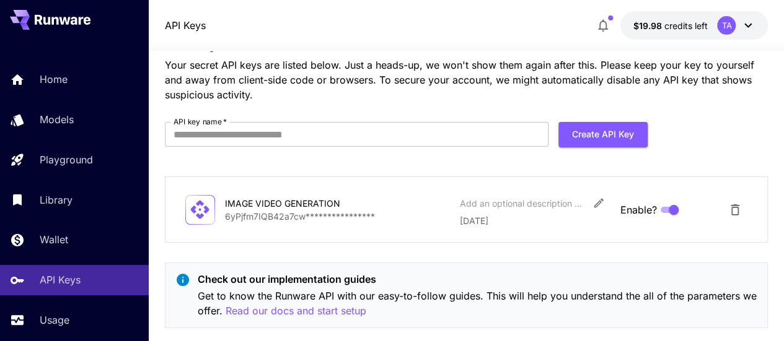
scroll to position [66, 0]
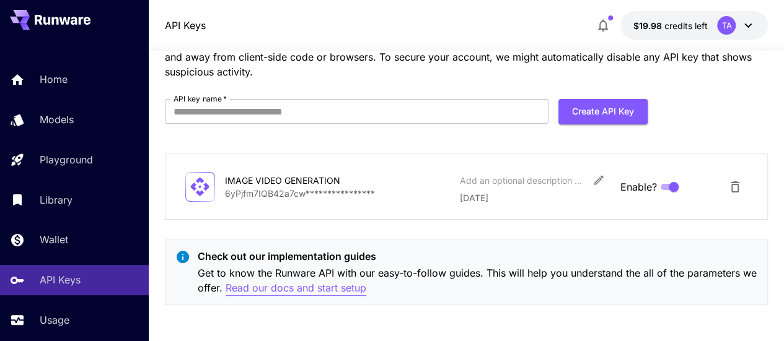
click at [361, 289] on p "Read our docs and start setup" at bounding box center [296, 288] width 141 height 15
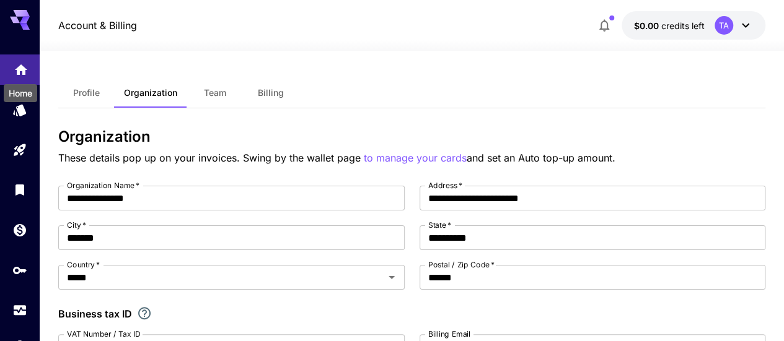
click at [20, 72] on icon "Home" at bounding box center [21, 66] width 15 height 15
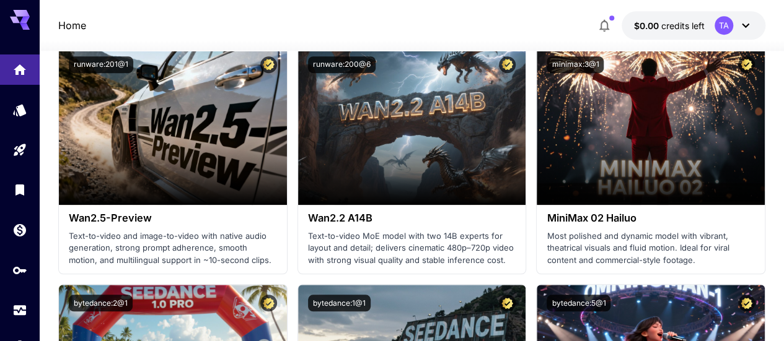
scroll to position [310, 0]
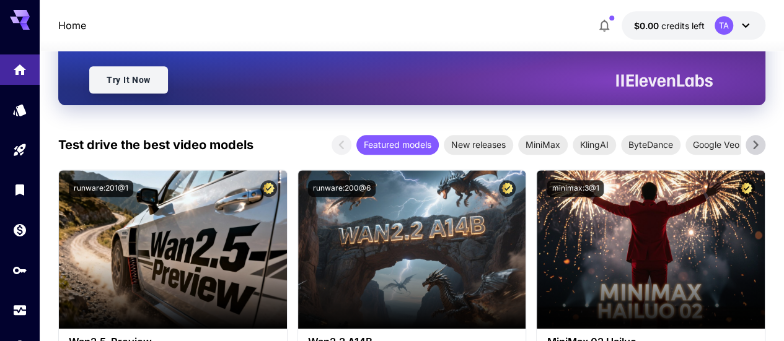
click at [167, 85] on link "Try It Now" at bounding box center [128, 79] width 79 height 27
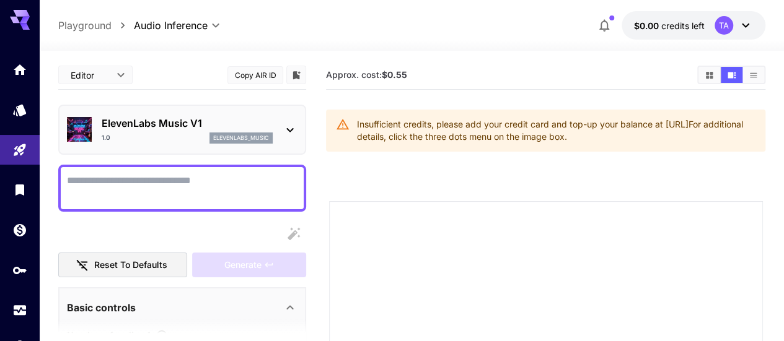
click at [292, 124] on icon at bounding box center [290, 130] width 15 height 15
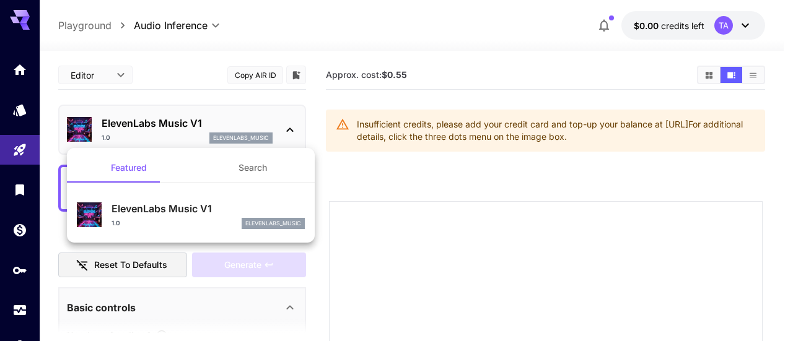
click at [355, 173] on div at bounding box center [396, 170] width 793 height 341
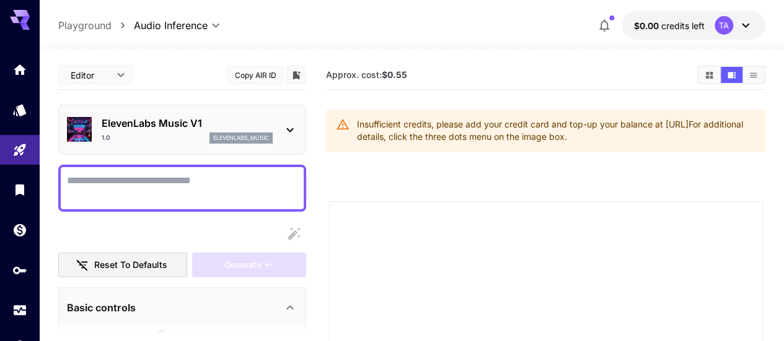
click at [125, 77] on body "**********" at bounding box center [392, 336] width 784 height 672
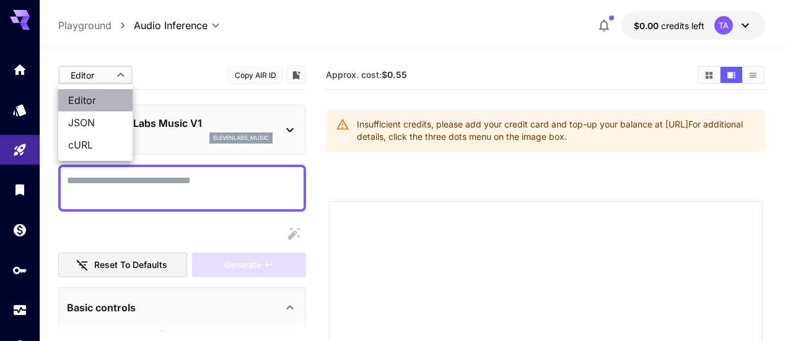
click at [94, 97] on span "Editor" at bounding box center [95, 100] width 55 height 15
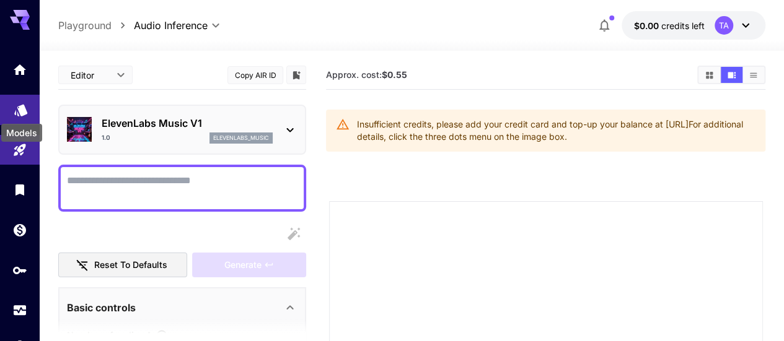
click at [25, 113] on icon "Models" at bounding box center [21, 106] width 15 height 15
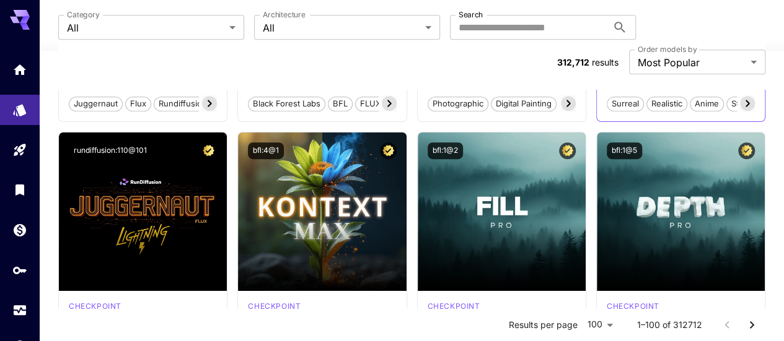
scroll to position [372, 0]
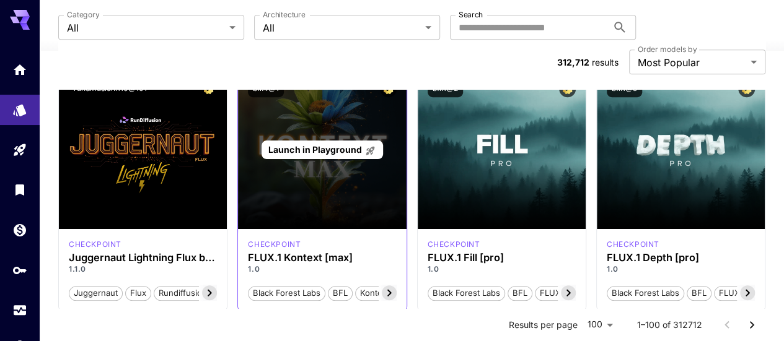
click at [306, 127] on div "Launch in Playground" at bounding box center [322, 150] width 168 height 159
click at [318, 138] on div "Launch in Playground" at bounding box center [322, 150] width 168 height 159
click at [334, 144] on span "Launch in Playground" at bounding box center [314, 149] width 93 height 11
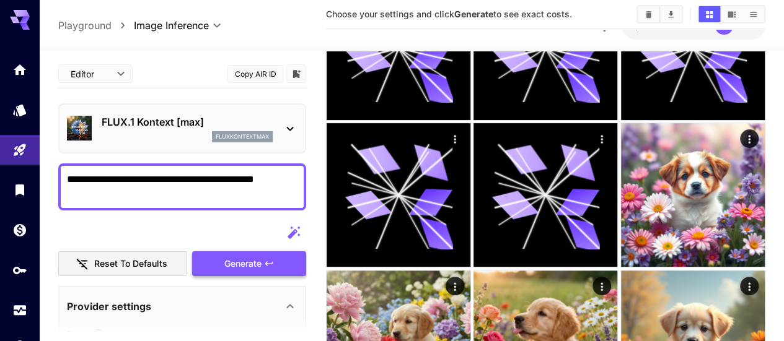
click at [266, 252] on button "Generate" at bounding box center [249, 264] width 114 height 25
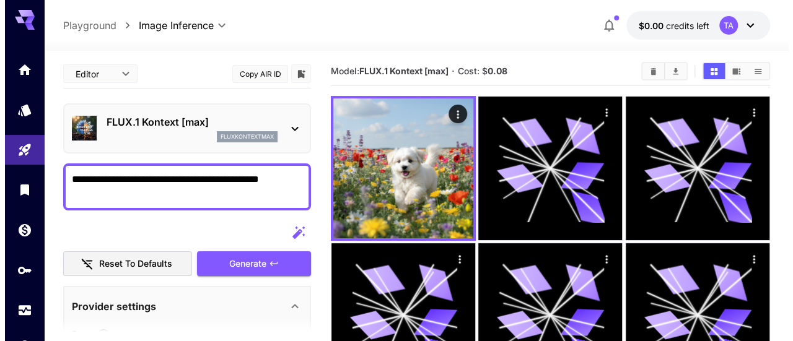
scroll to position [0, 0]
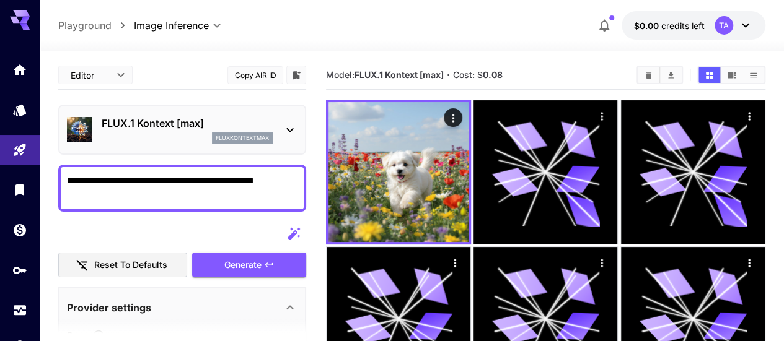
click at [289, 141] on div "FLUX.1 Kontext [max] fluxkontextmax" at bounding box center [182, 130] width 230 height 38
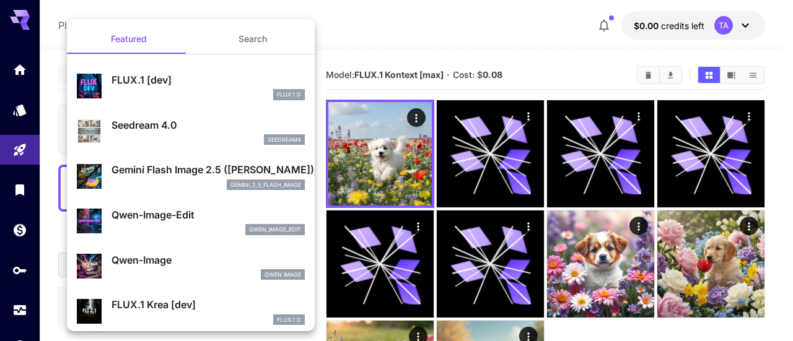
click at [268, 177] on p "Gemini Flash Image 2.5 ([PERSON_NAME])" at bounding box center [208, 169] width 193 height 15
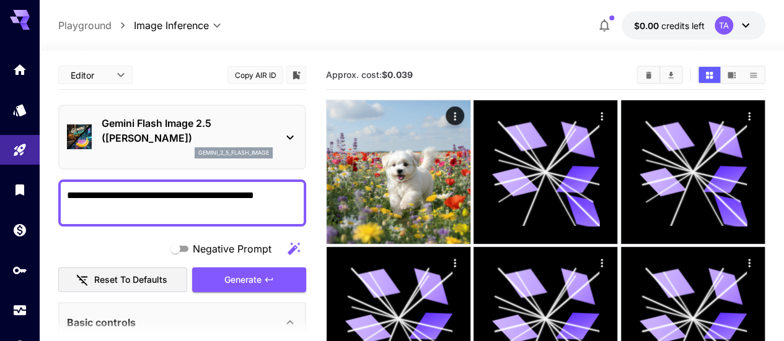
click at [289, 137] on icon at bounding box center [290, 137] width 15 height 15
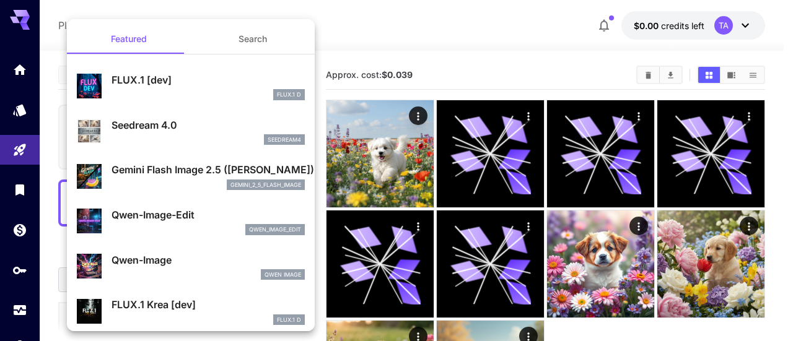
click at [162, 138] on div "seedream4" at bounding box center [208, 139] width 193 height 11
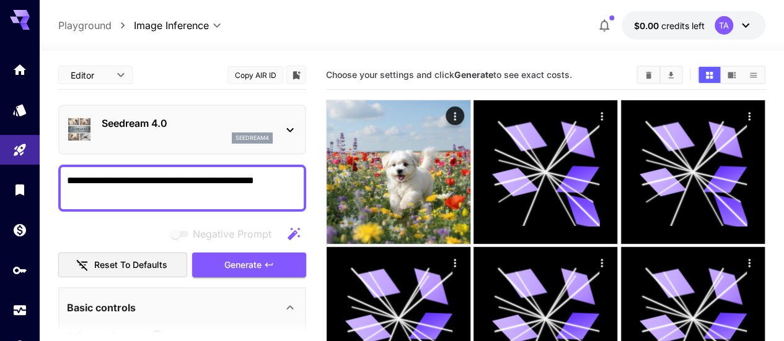
click at [288, 127] on icon at bounding box center [290, 130] width 15 height 15
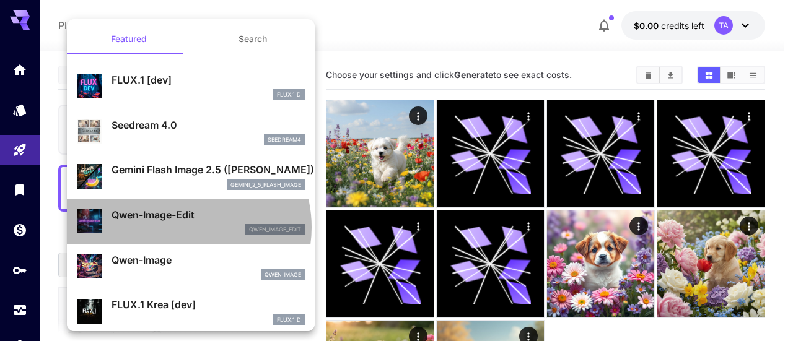
click at [187, 227] on div "qwen_image_edit" at bounding box center [208, 229] width 193 height 11
type input "**********"
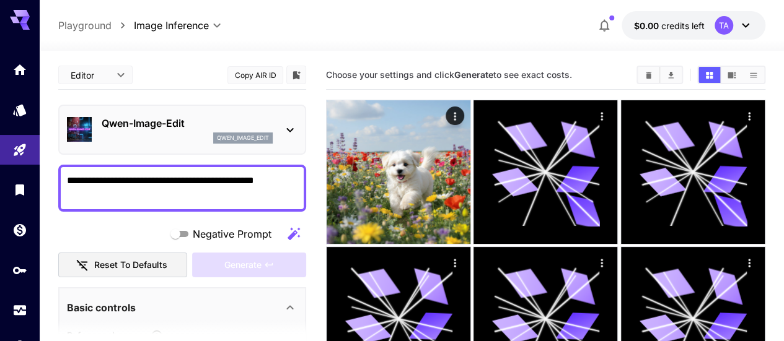
click at [289, 129] on icon at bounding box center [290, 130] width 15 height 15
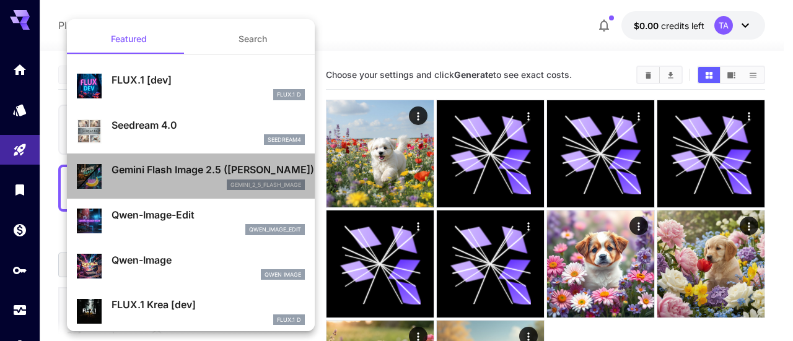
click at [232, 173] on p "Gemini Flash Image 2.5 ([PERSON_NAME])" at bounding box center [208, 169] width 193 height 15
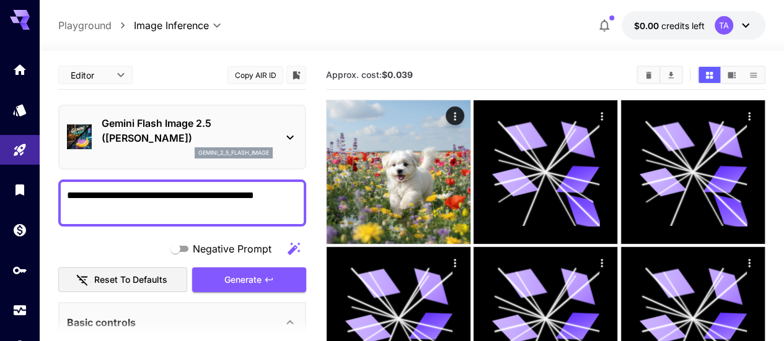
click at [291, 131] on icon at bounding box center [290, 137] width 15 height 15
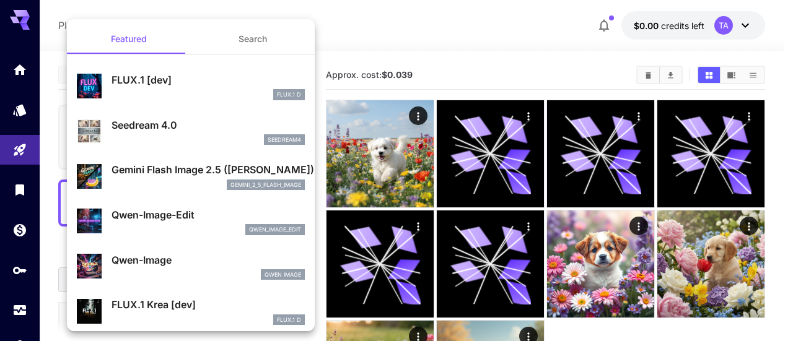
click at [175, 307] on p "FLUX.1 Krea [dev]" at bounding box center [208, 304] width 193 height 15
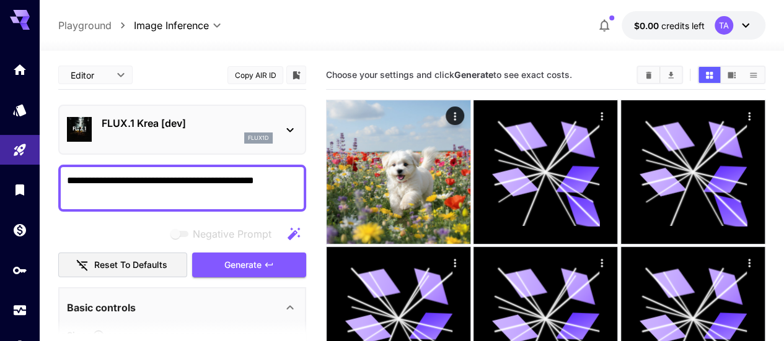
click at [291, 129] on icon at bounding box center [290, 130] width 15 height 15
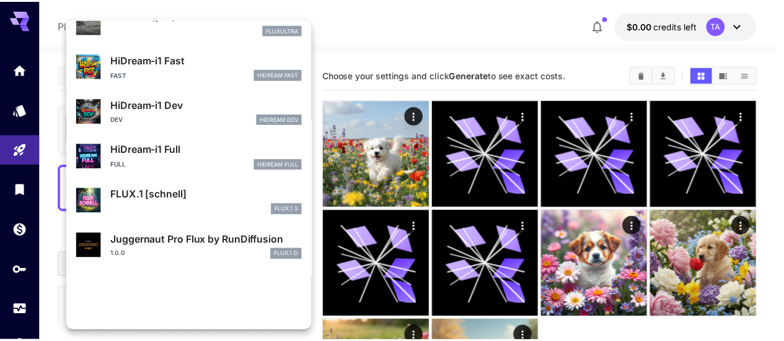
scroll to position [1002, 0]
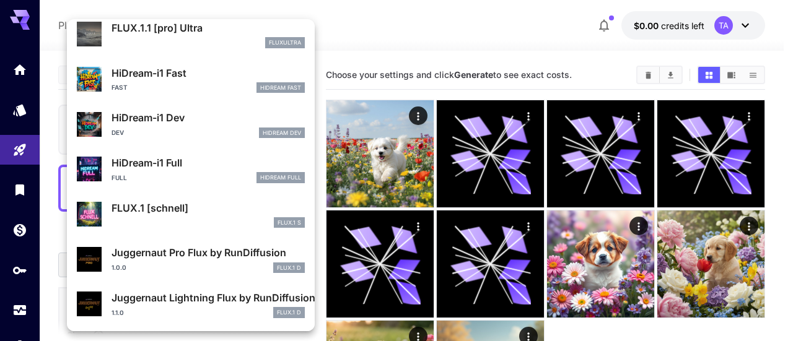
click at [185, 222] on div "FLUX.1 S" at bounding box center [208, 222] width 193 height 11
type input "*"
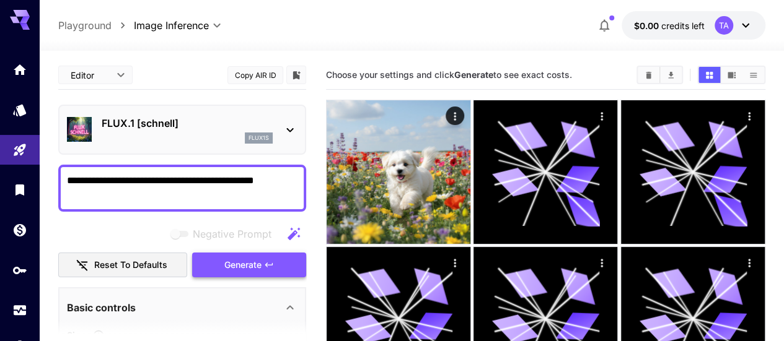
click at [245, 271] on span "Generate" at bounding box center [242, 265] width 37 height 15
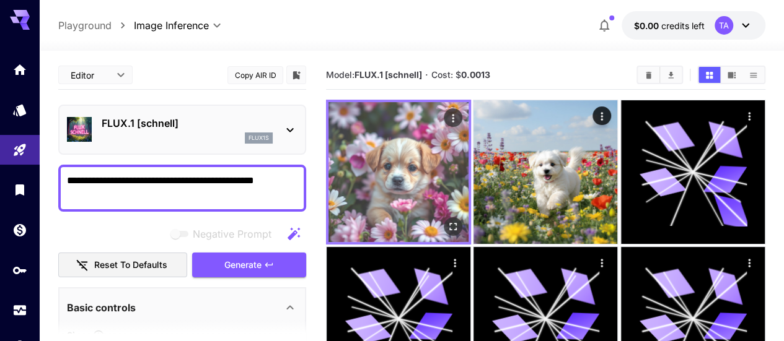
click at [382, 168] on img at bounding box center [398, 172] width 140 height 140
click at [447, 221] on icon "Open in fullscreen" at bounding box center [453, 227] width 12 height 12
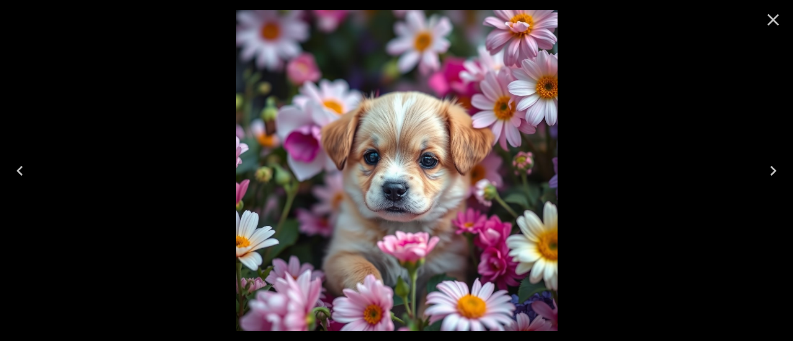
click at [768, 19] on icon "Close" at bounding box center [773, 20] width 20 height 20
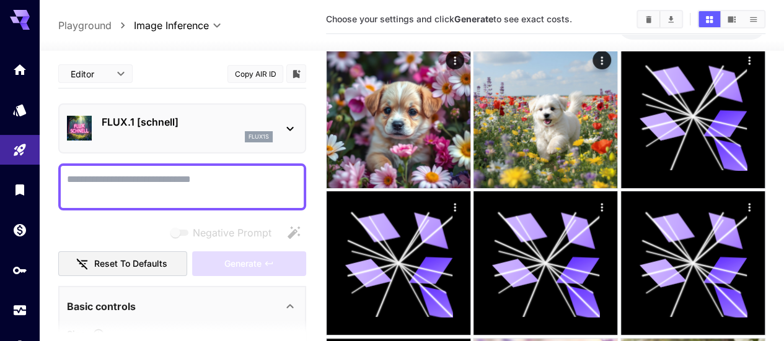
scroll to position [124, 0]
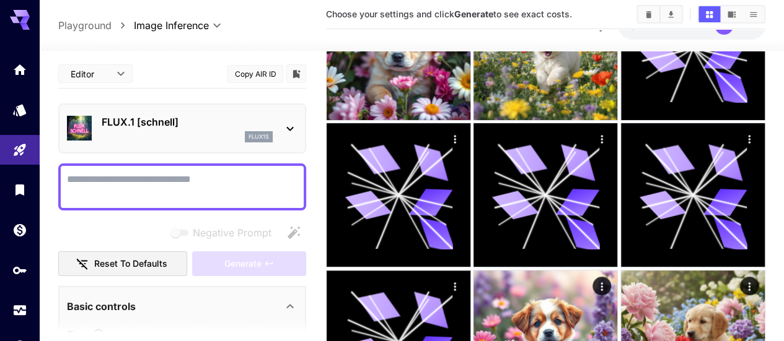
click at [296, 299] on icon at bounding box center [290, 306] width 15 height 15
click at [292, 299] on icon at bounding box center [290, 306] width 15 height 15
click at [752, 13] on icon "Show media in list view" at bounding box center [752, 14] width 9 height 9
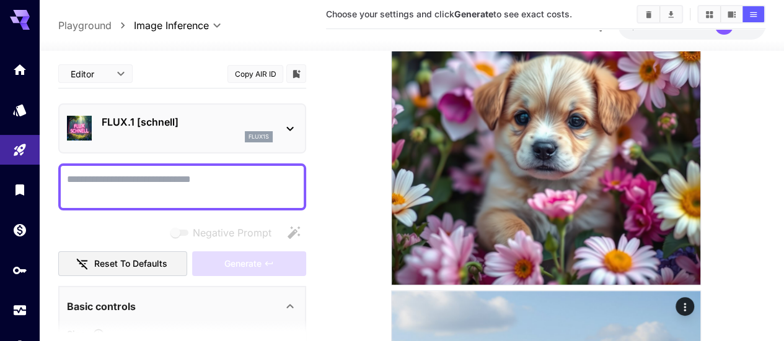
click at [74, 175] on textarea "Negative Prompt" at bounding box center [182, 187] width 230 height 30
click at [190, 178] on textarea "Negative Prompt" at bounding box center [182, 187] width 230 height 30
paste textarea "**********"
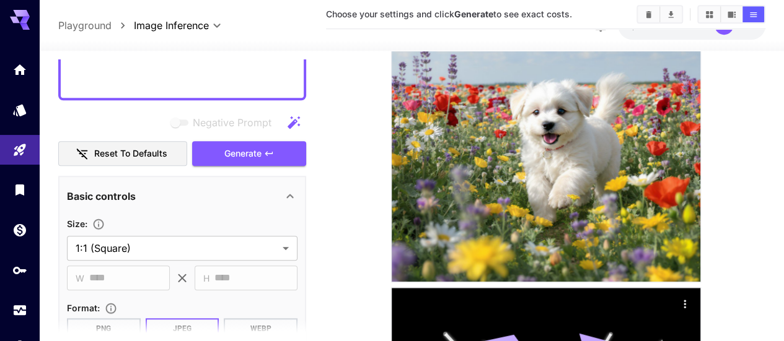
scroll to position [558, 0]
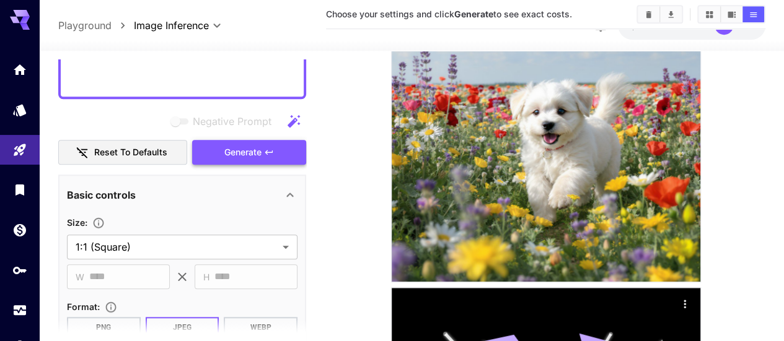
click at [253, 160] on button "Generate" at bounding box center [249, 152] width 114 height 25
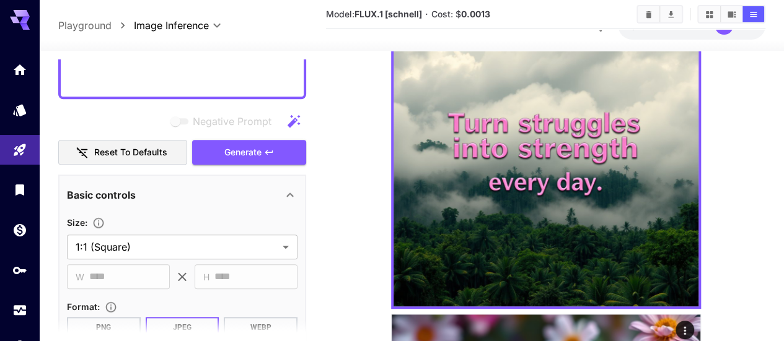
scroll to position [132, 0]
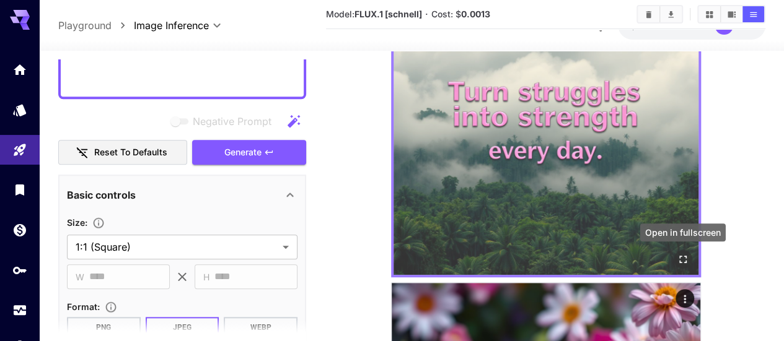
click at [682, 258] on icon "Open in fullscreen" at bounding box center [683, 259] width 12 height 12
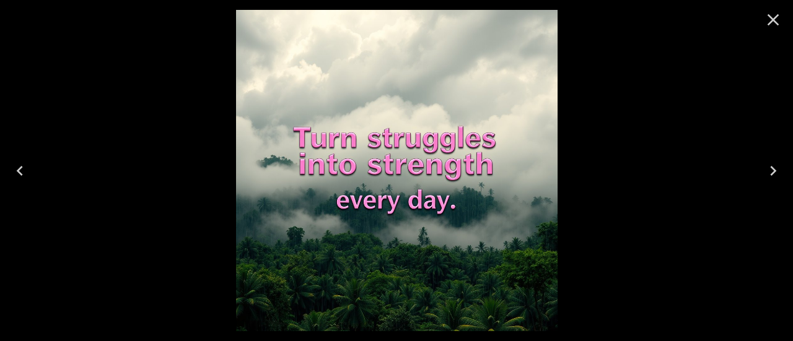
click at [21, 174] on icon "Previous" at bounding box center [20, 171] width 6 height 10
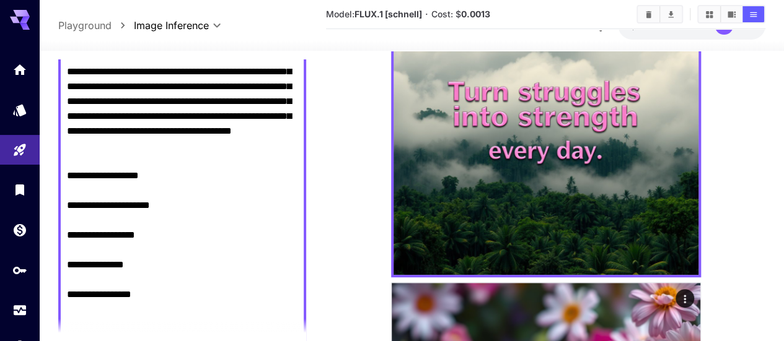
scroll to position [0, 0]
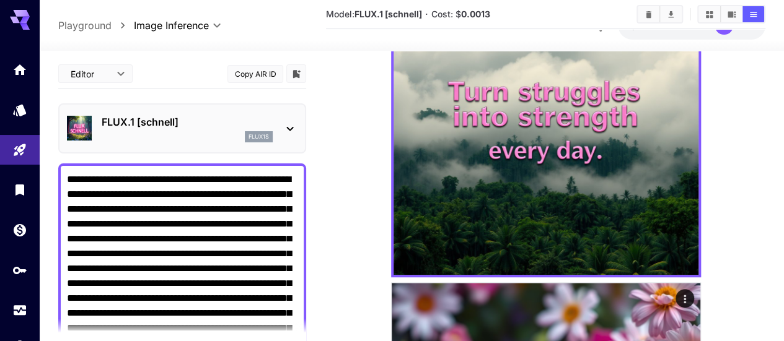
drag, startPoint x: 144, startPoint y: 270, endPoint x: 58, endPoint y: 170, distance: 131.8
paste textarea "**********"
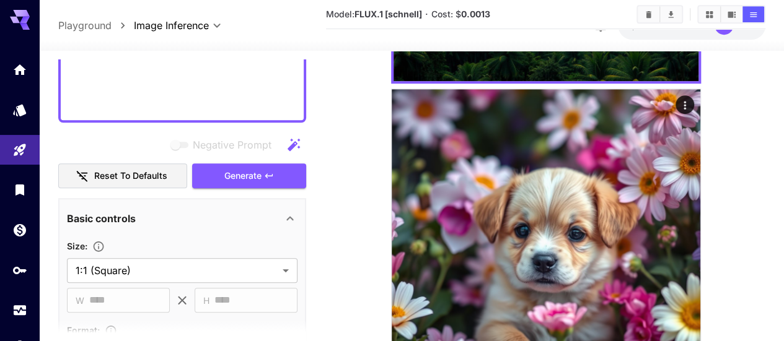
scroll to position [591, 0]
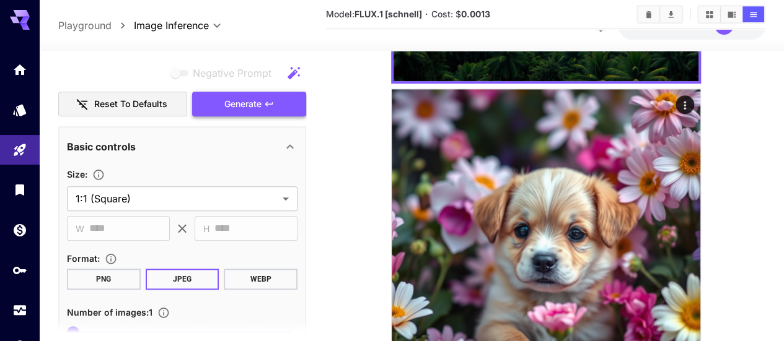
click at [250, 105] on span "Generate" at bounding box center [242, 104] width 37 height 15
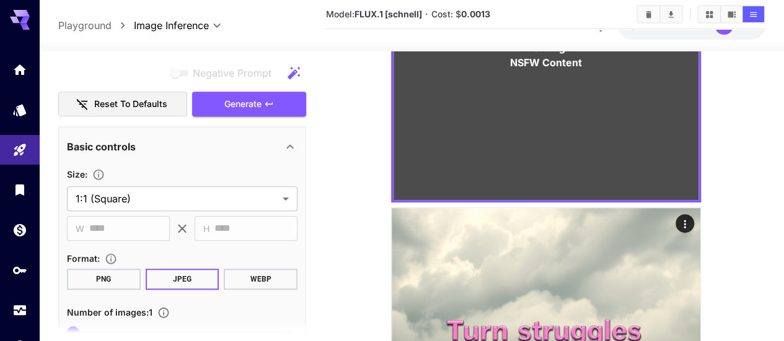
scroll to position [78, 0]
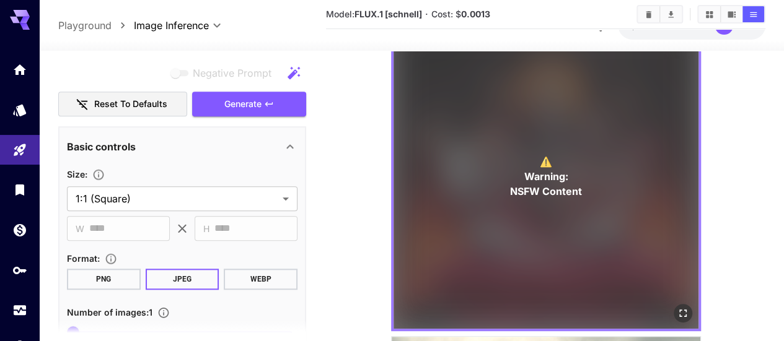
click at [587, 191] on div "⚠️ Warning: NSFW Content" at bounding box center [545, 176] width 305 height 305
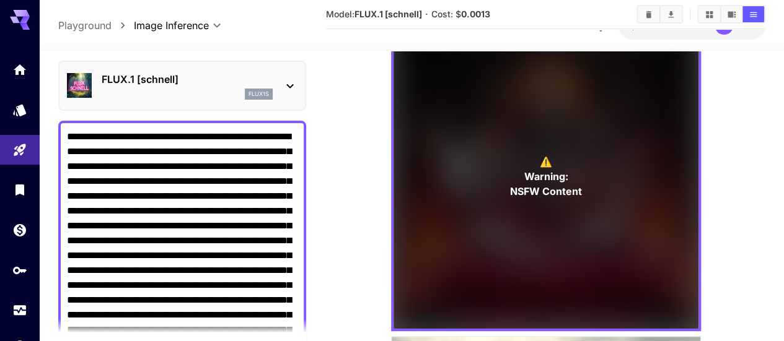
scroll to position [62, 0]
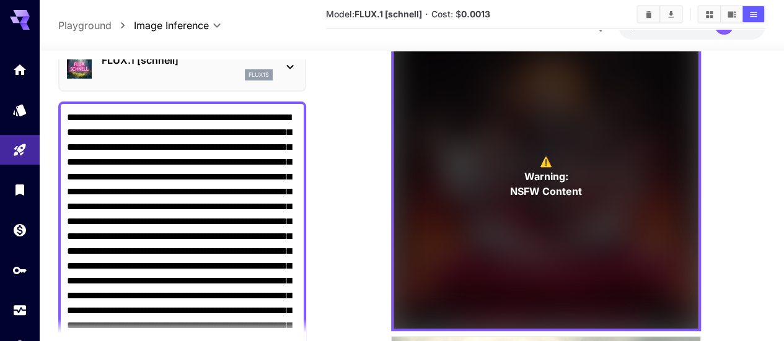
click at [66, 115] on div at bounding box center [182, 341] width 248 height 478
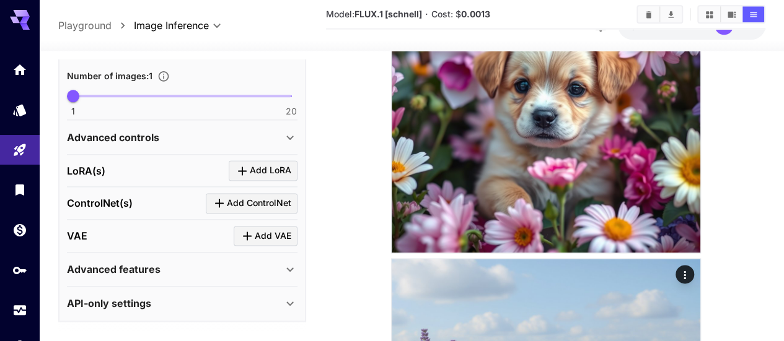
scroll to position [804, 0]
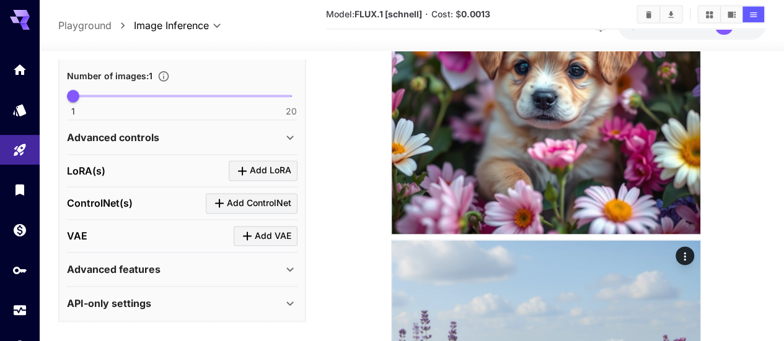
drag, startPoint x: 230, startPoint y: 177, endPoint x: 279, endPoint y: 92, distance: 97.7
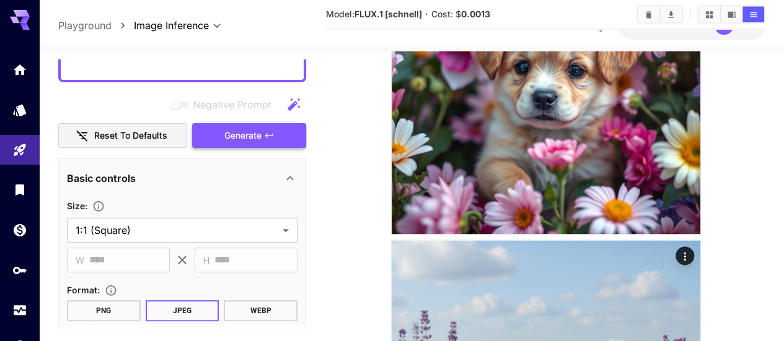
type textarea "**********"
click at [276, 137] on button "Generate" at bounding box center [249, 135] width 114 height 25
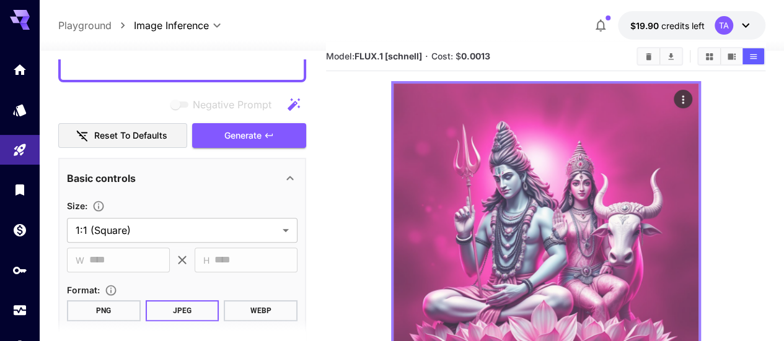
scroll to position [0, 0]
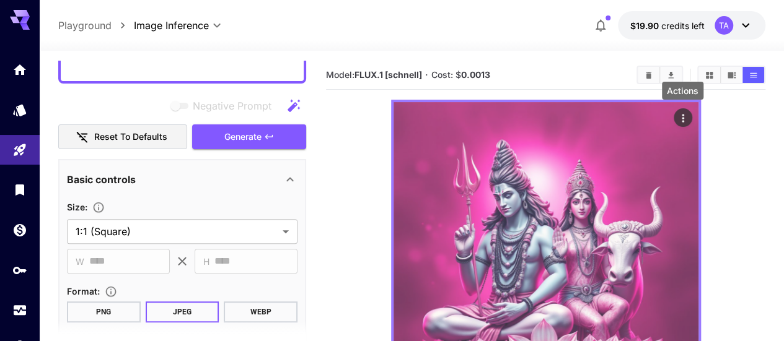
click at [680, 118] on icon "Actions" at bounding box center [683, 118] width 12 height 12
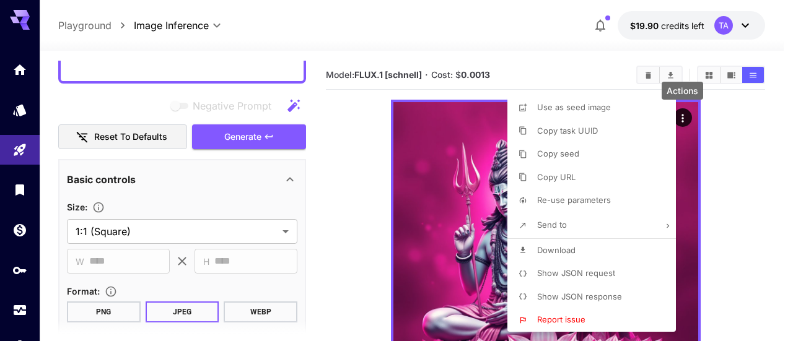
click at [703, 254] on div at bounding box center [396, 170] width 793 height 341
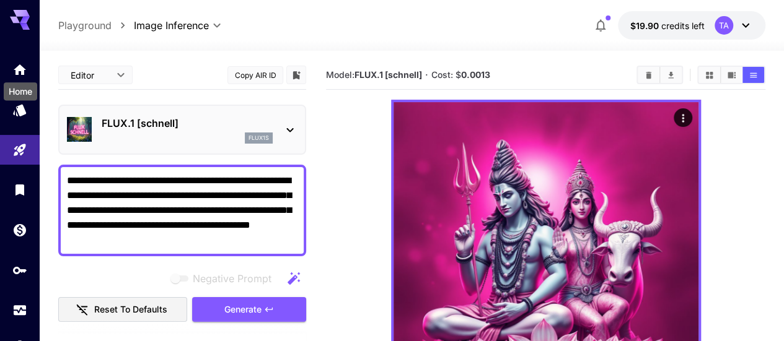
click at [22, 74] on div "Home" at bounding box center [20, 88] width 36 height 28
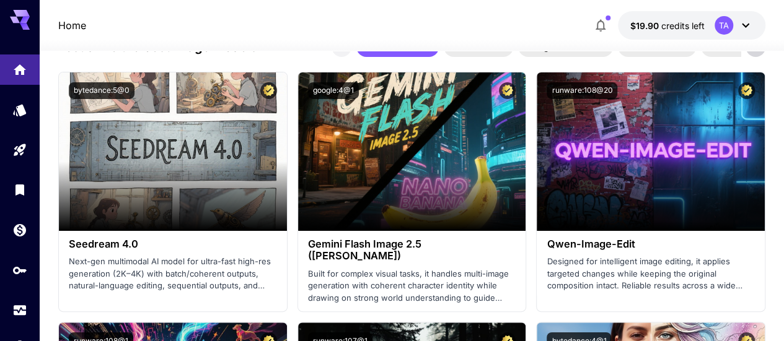
scroll to position [2044, 0]
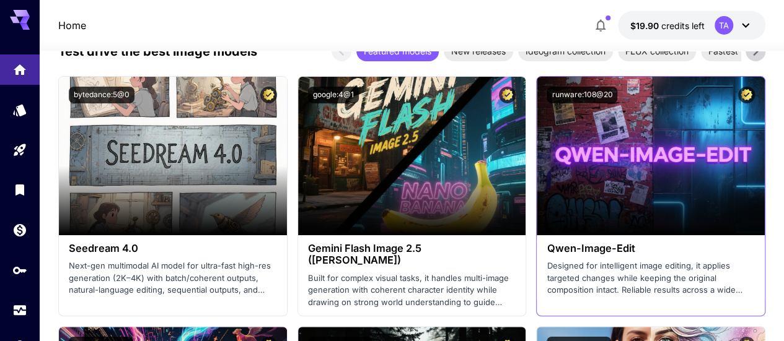
click at [606, 265] on p "Designed for intelligent image editing, it applies targeted changes while keepi…" at bounding box center [650, 278] width 208 height 37
click at [606, 250] on h3 "Qwen-Image-Edit" at bounding box center [650, 249] width 208 height 12
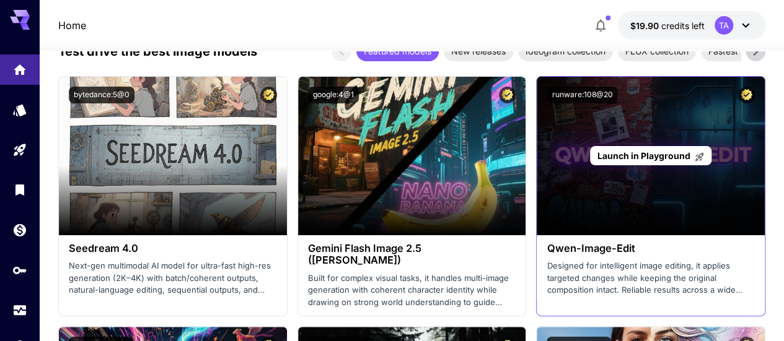
click at [610, 188] on div "Launch in Playground" at bounding box center [651, 156] width 228 height 159
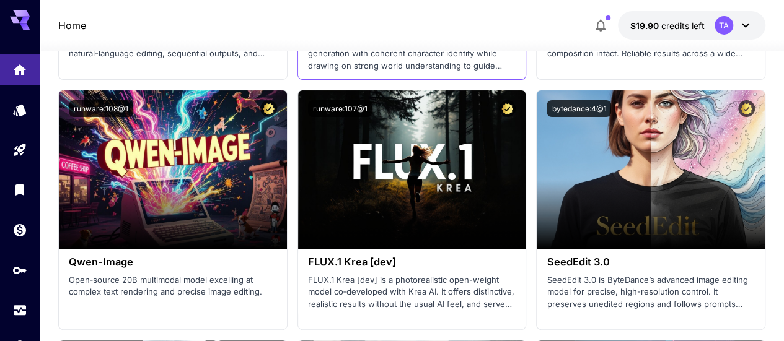
scroll to position [2292, 0]
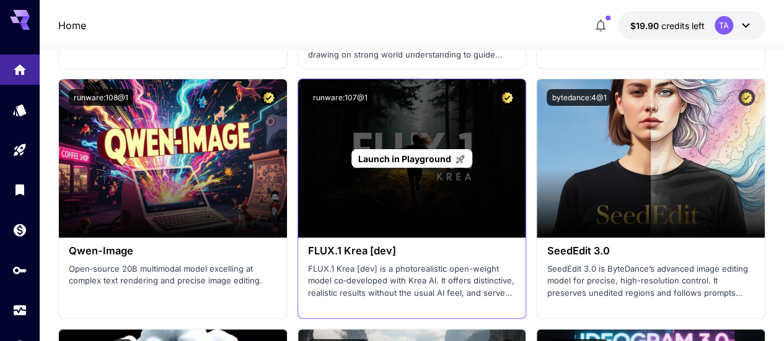
click at [426, 149] on div "Launch in Playground" at bounding box center [411, 158] width 121 height 19
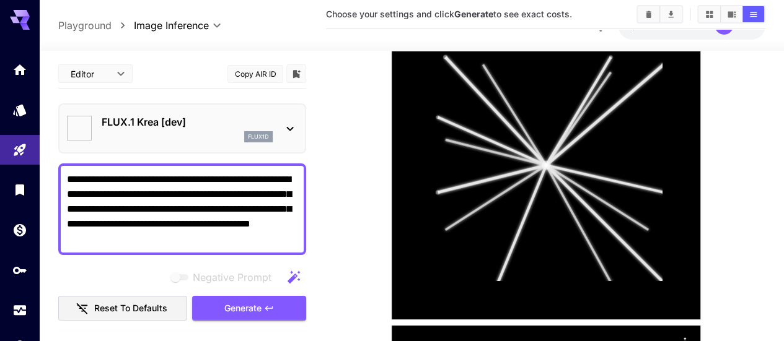
type input "*******"
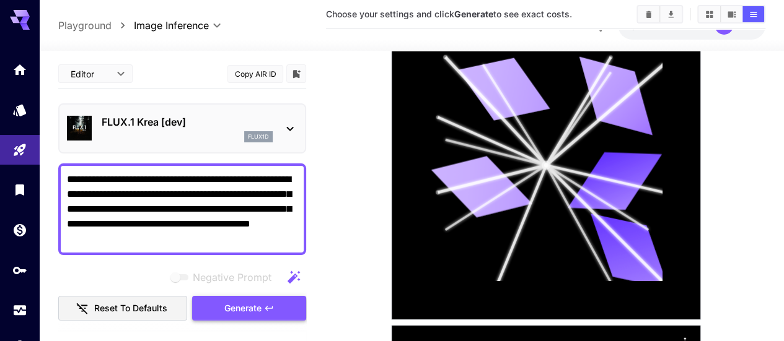
click at [277, 307] on button "Generate" at bounding box center [249, 308] width 114 height 25
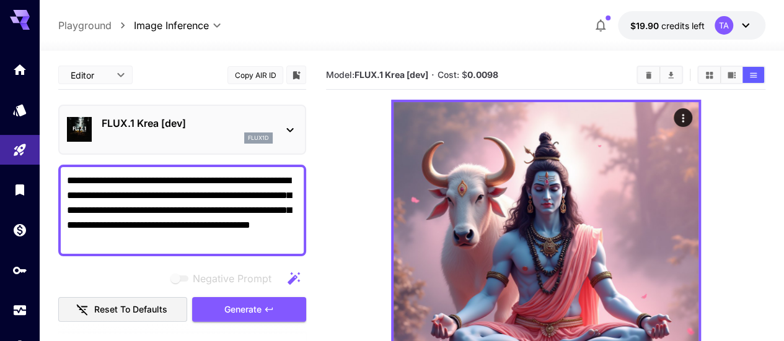
click at [294, 129] on icon at bounding box center [290, 130] width 15 height 15
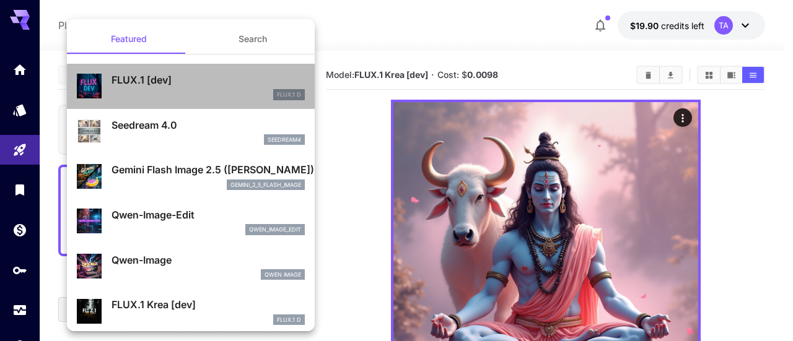
click at [193, 85] on p "FLUX.1 [dev]" at bounding box center [208, 79] width 193 height 15
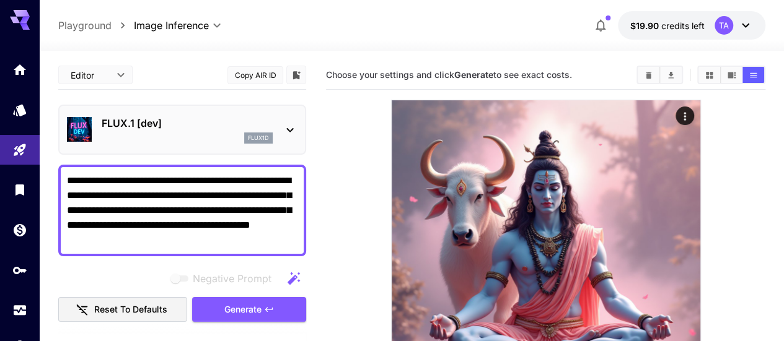
click at [241, 315] on span "Generate" at bounding box center [242, 309] width 37 height 15
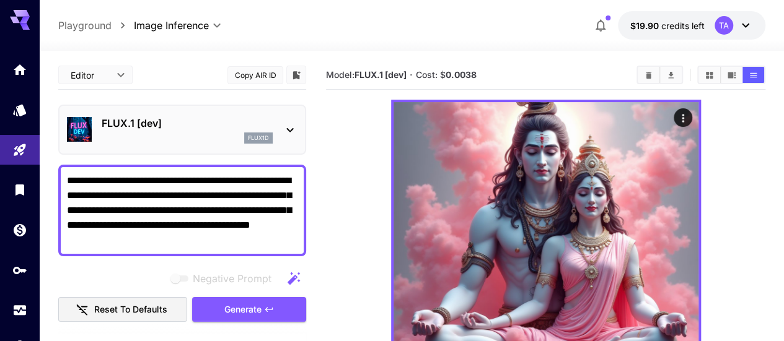
click at [290, 125] on icon at bounding box center [290, 130] width 15 height 15
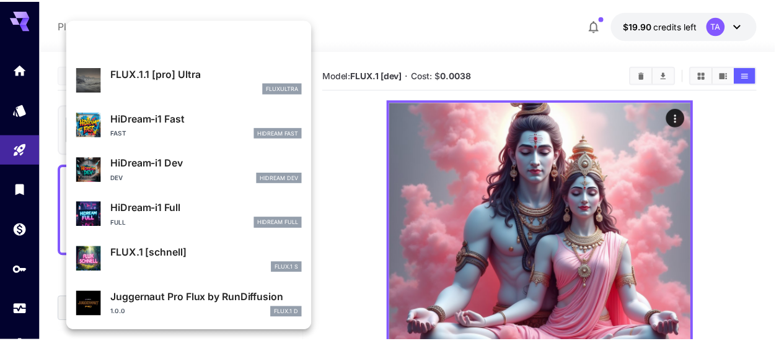
scroll to position [1002, 0]
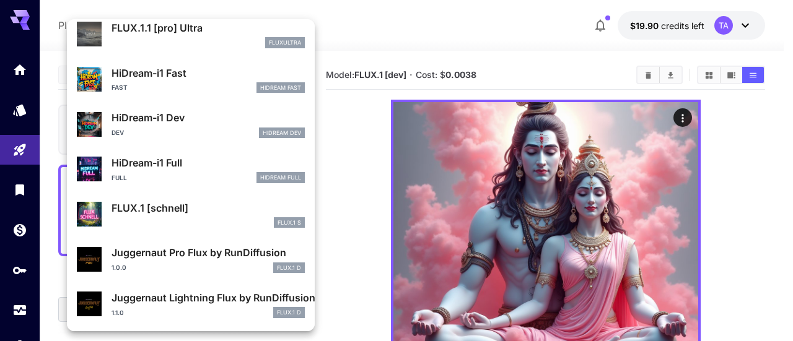
click at [180, 219] on div "FLUX.1 S" at bounding box center [208, 222] width 193 height 11
type input "*"
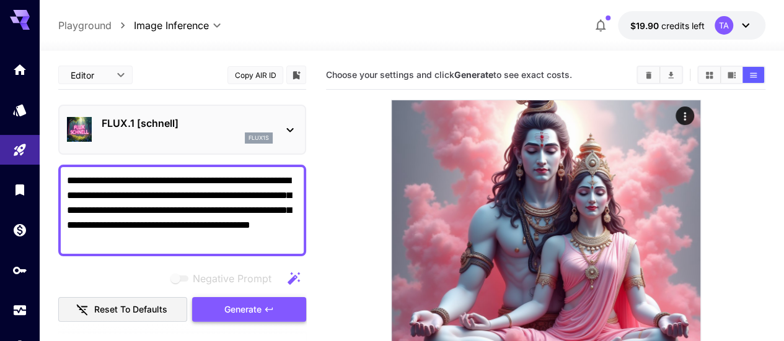
click at [211, 308] on button "Generate" at bounding box center [249, 309] width 114 height 25
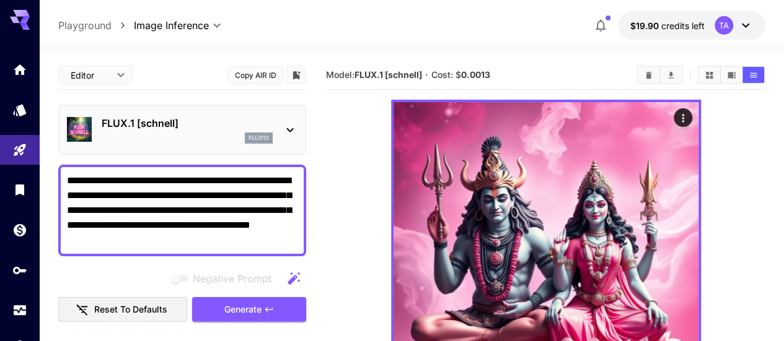
click at [287, 127] on icon at bounding box center [290, 130] width 15 height 15
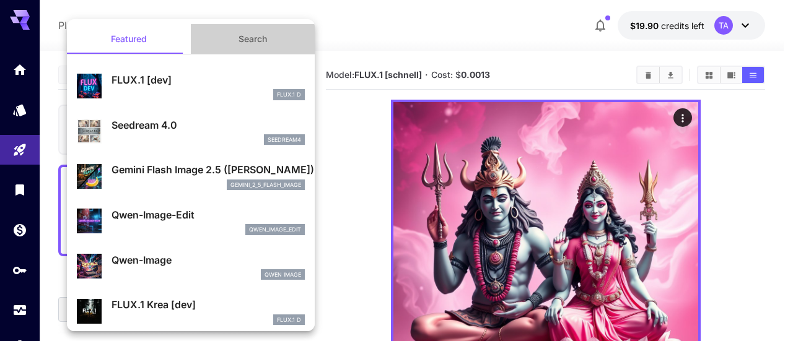
click at [248, 37] on button "Search" at bounding box center [253, 39] width 124 height 30
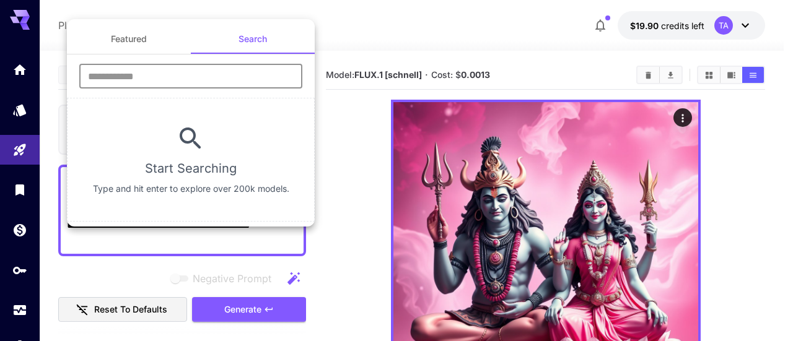
click at [221, 77] on input "text" at bounding box center [190, 76] width 223 height 25
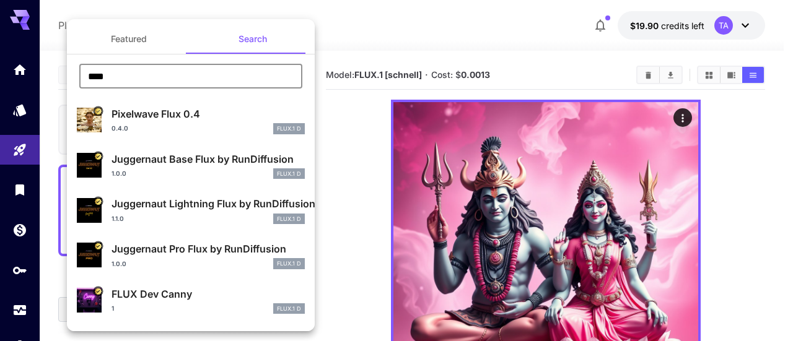
type input "****"
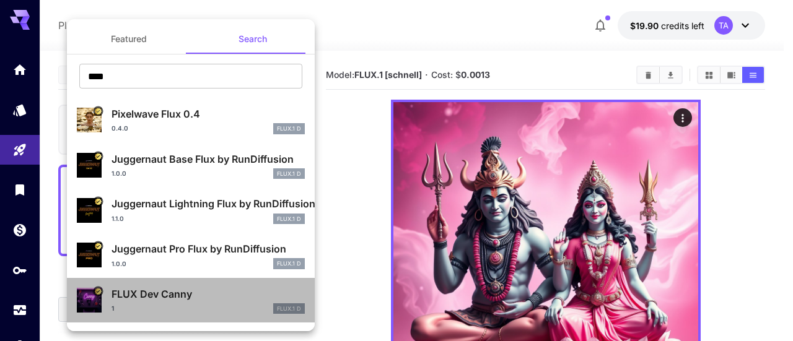
click at [268, 294] on p "FLUX Dev Canny" at bounding box center [208, 294] width 193 height 15
type input "**"
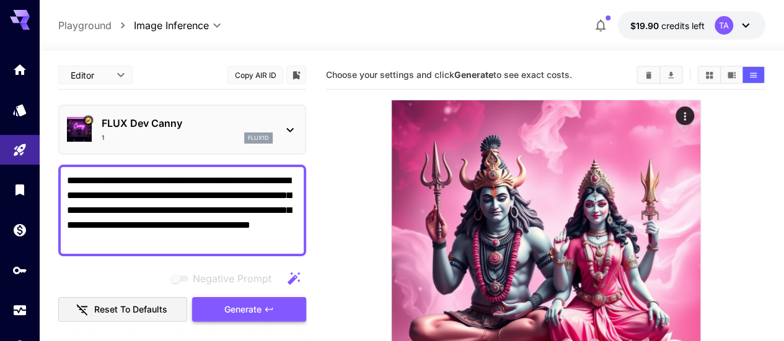
click at [263, 315] on button "Generate" at bounding box center [249, 309] width 114 height 25
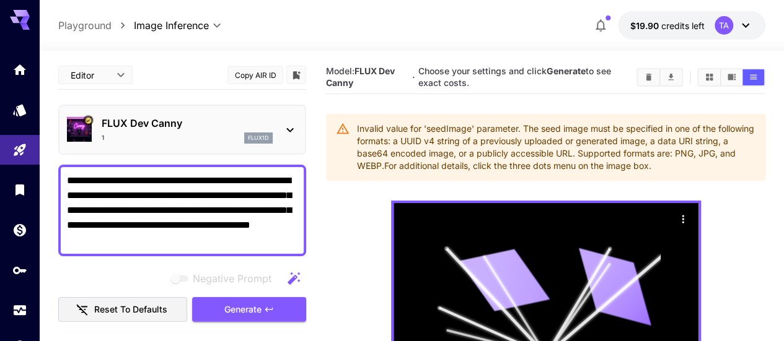
click at [287, 128] on icon at bounding box center [289, 130] width 7 height 4
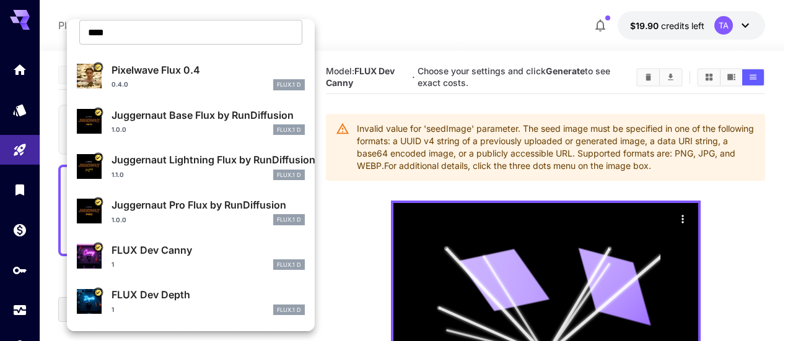
scroll to position [62, 0]
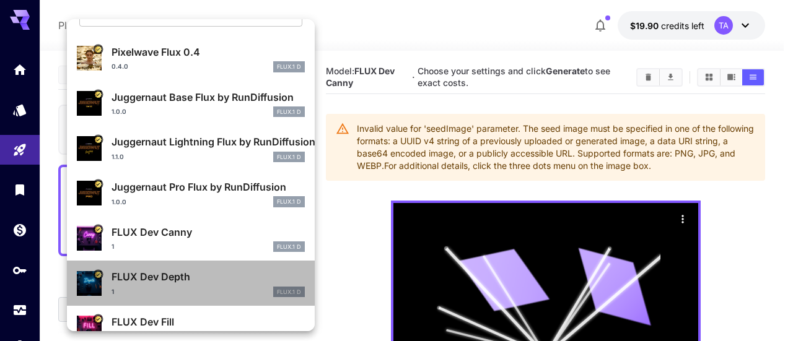
click at [198, 284] on p "FLUX Dev Depth" at bounding box center [208, 277] width 193 height 15
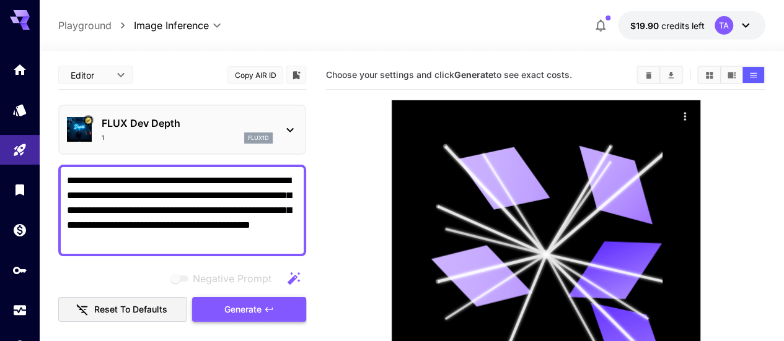
click at [263, 312] on button "Generate" at bounding box center [249, 309] width 114 height 25
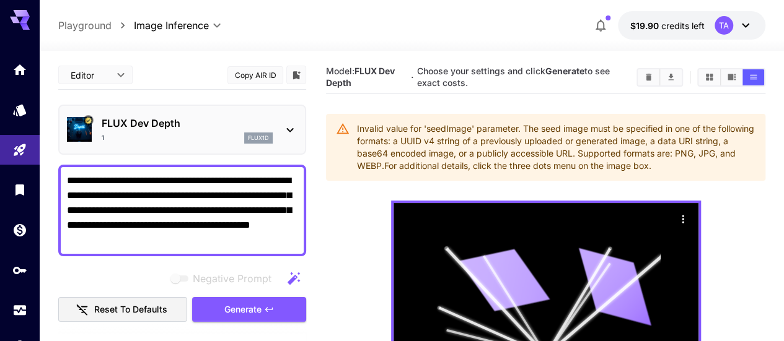
click at [286, 127] on icon at bounding box center [290, 130] width 15 height 15
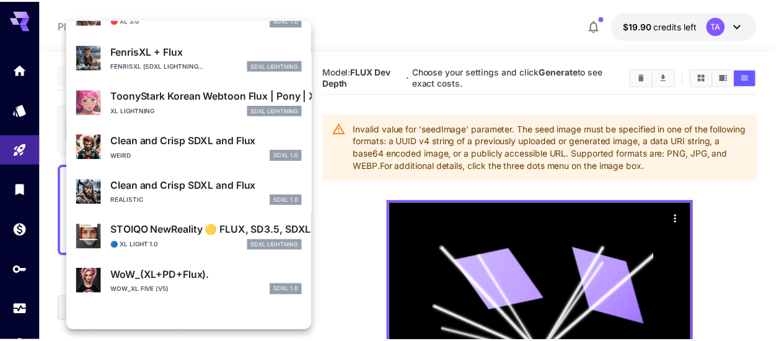
scroll to position [885, 0]
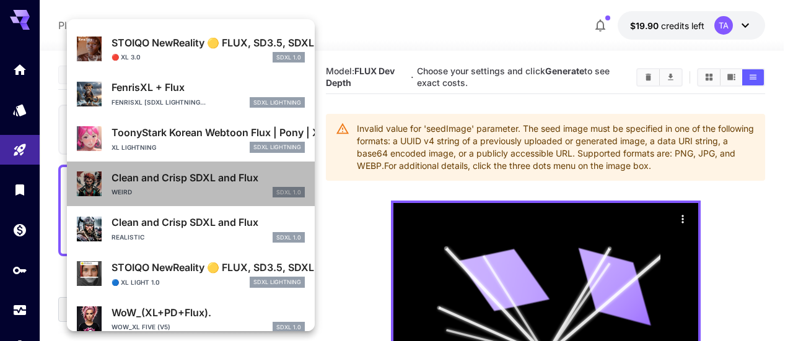
click at [217, 193] on div "Weird SDXL 1.0" at bounding box center [208, 192] width 193 height 11
type input "***"
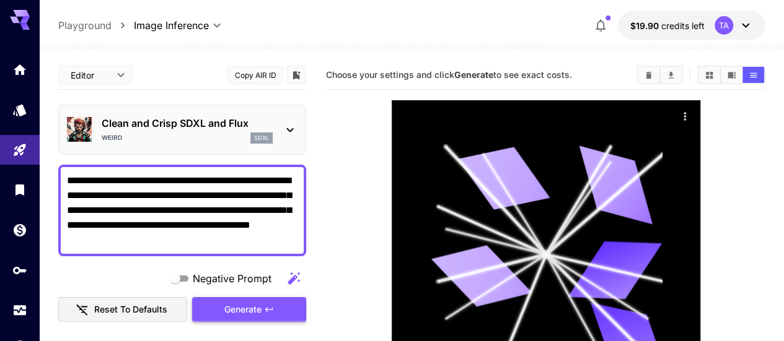
click at [243, 314] on span "Generate" at bounding box center [242, 309] width 37 height 15
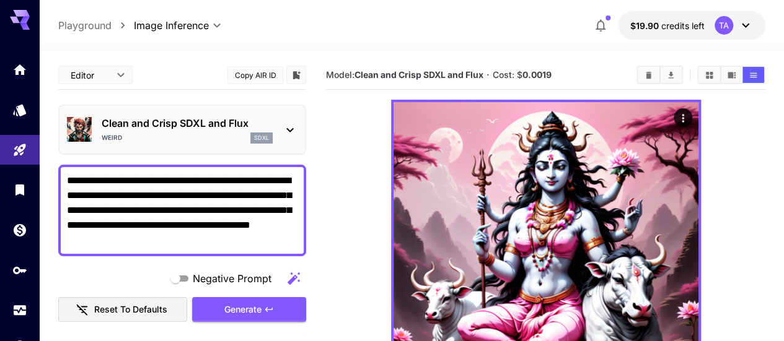
drag, startPoint x: 237, startPoint y: 243, endPoint x: 87, endPoint y: 173, distance: 165.5
click at [296, 131] on icon at bounding box center [290, 130] width 15 height 15
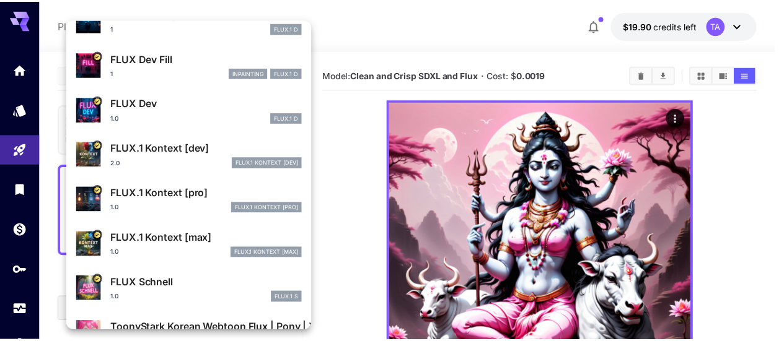
scroll to position [311, 0]
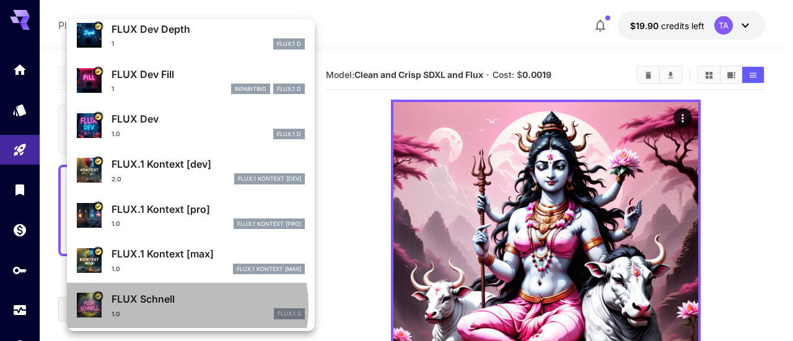
click at [172, 307] on div "FLUX [PERSON_NAME] 1.0 FLUX.1 S" at bounding box center [208, 306] width 193 height 28
type input "*"
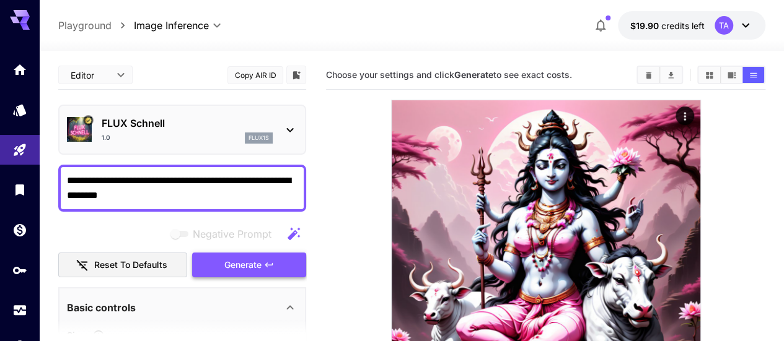
click at [263, 270] on button "Generate" at bounding box center [249, 265] width 114 height 25
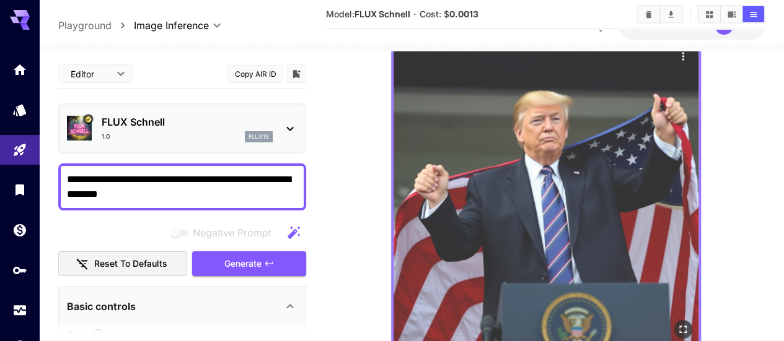
scroll to position [62, 0]
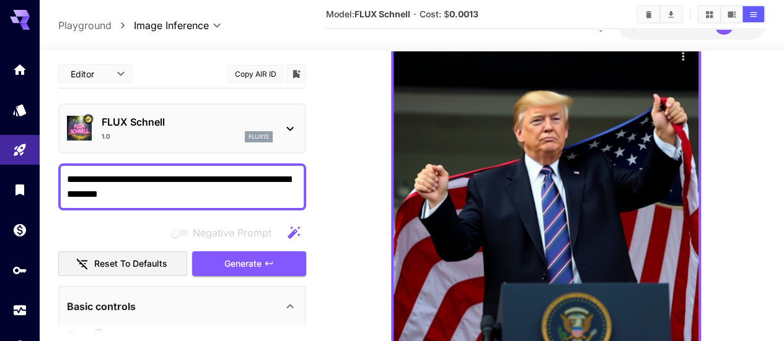
drag, startPoint x: 153, startPoint y: 178, endPoint x: 238, endPoint y: 180, distance: 84.9
click at [238, 180] on textarea "**********" at bounding box center [182, 187] width 230 height 30
drag, startPoint x: 94, startPoint y: 194, endPoint x: 64, endPoint y: 190, distance: 30.7
click at [64, 190] on div "**********" at bounding box center [182, 187] width 248 height 47
type textarea "**********"
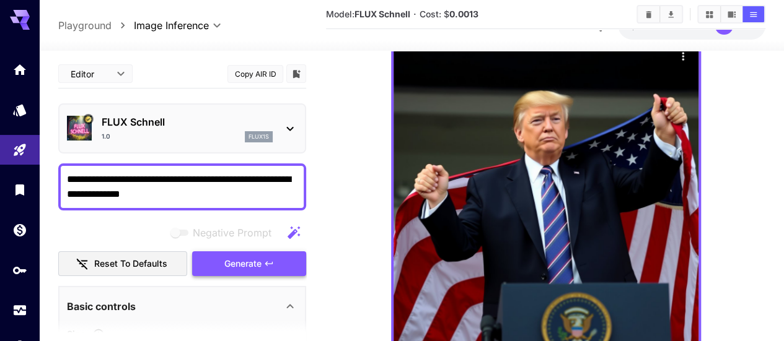
click at [238, 261] on span "Generate" at bounding box center [242, 263] width 37 height 15
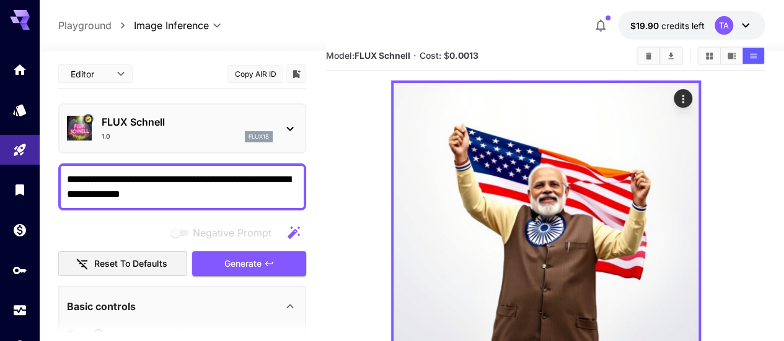
scroll to position [0, 0]
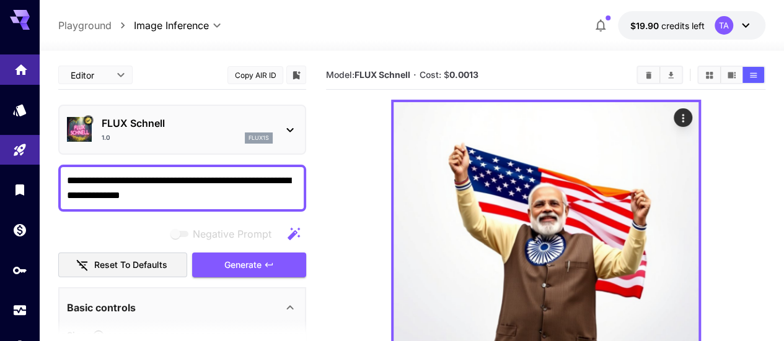
click at [24, 71] on icon "Home" at bounding box center [21, 66] width 12 height 11
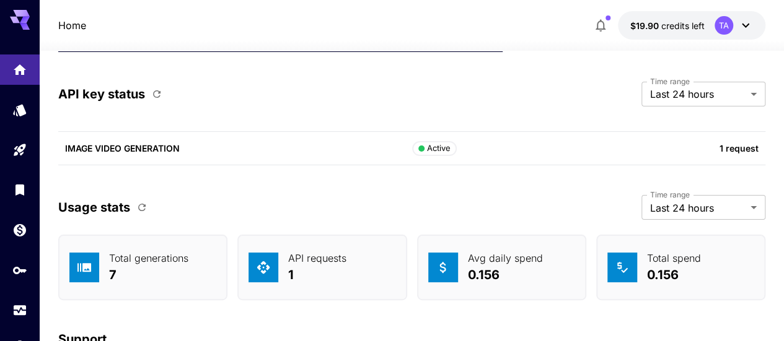
scroll to position [4608, 0]
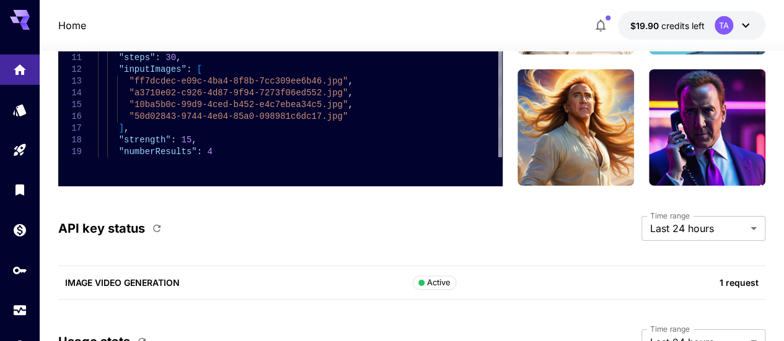
click at [255, 266] on div "IMAGE VIDEO GENERATION Active 1 request" at bounding box center [411, 283] width 707 height 34
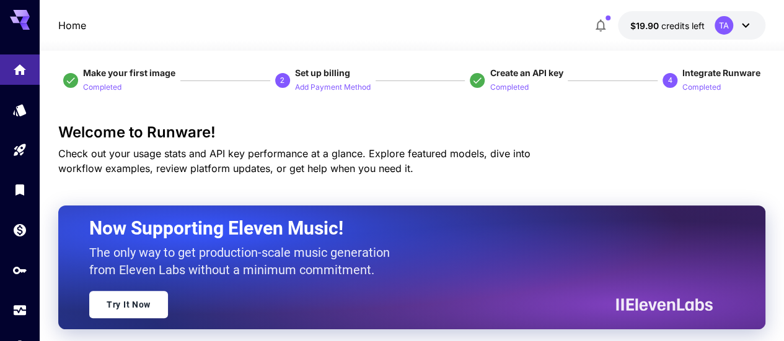
scroll to position [0, 0]
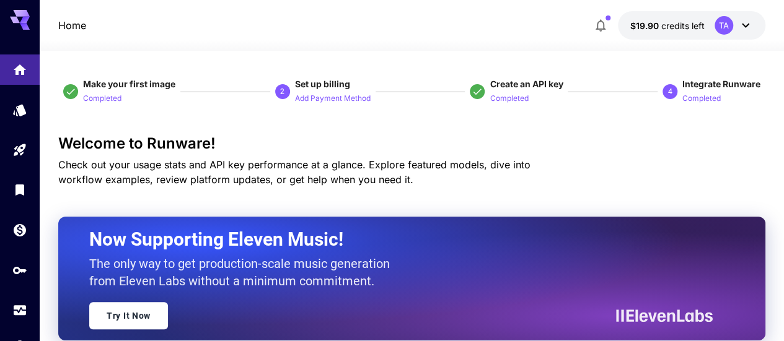
drag, startPoint x: 698, startPoint y: 88, endPoint x: 701, endPoint y: 100, distance: 12.0
click at [701, 100] on span "Integrate Runware Completed" at bounding box center [721, 91] width 78 height 27
click at [14, 72] on icon "Home" at bounding box center [21, 66] width 15 height 15
click at [7, 110] on link at bounding box center [20, 110] width 40 height 30
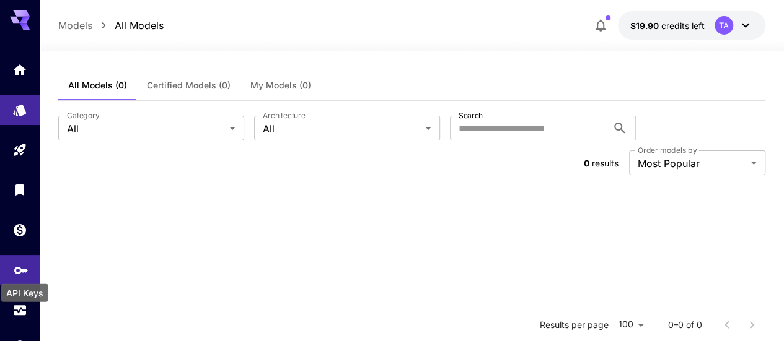
click at [23, 270] on icon "API Keys" at bounding box center [21, 266] width 14 height 7
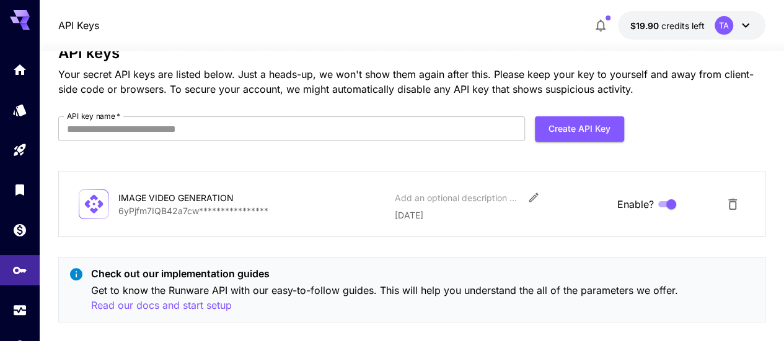
scroll to position [51, 0]
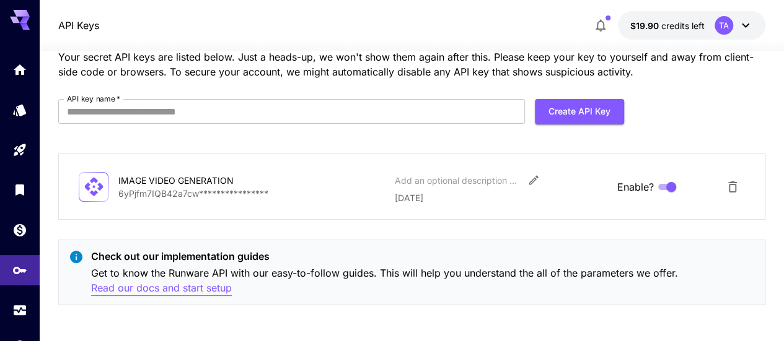
click at [175, 288] on p "Read our docs and start setup" at bounding box center [161, 288] width 141 height 15
